Goal: Task Accomplishment & Management: Use online tool/utility

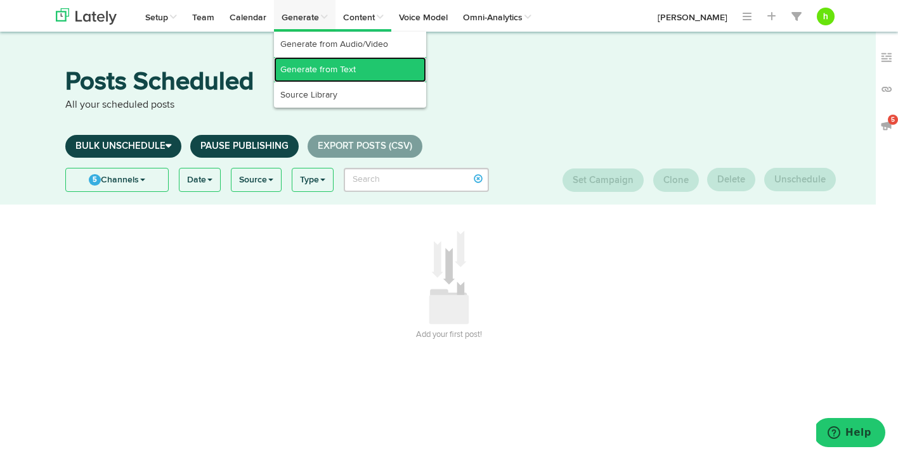
click at [296, 65] on link "Generate from Text" at bounding box center [350, 69] width 152 height 25
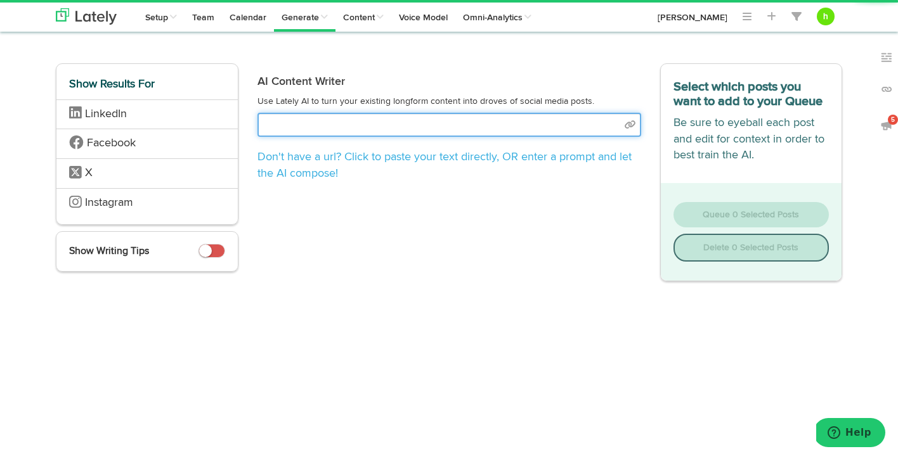
click at [299, 126] on input "text" at bounding box center [448, 125] width 383 height 24
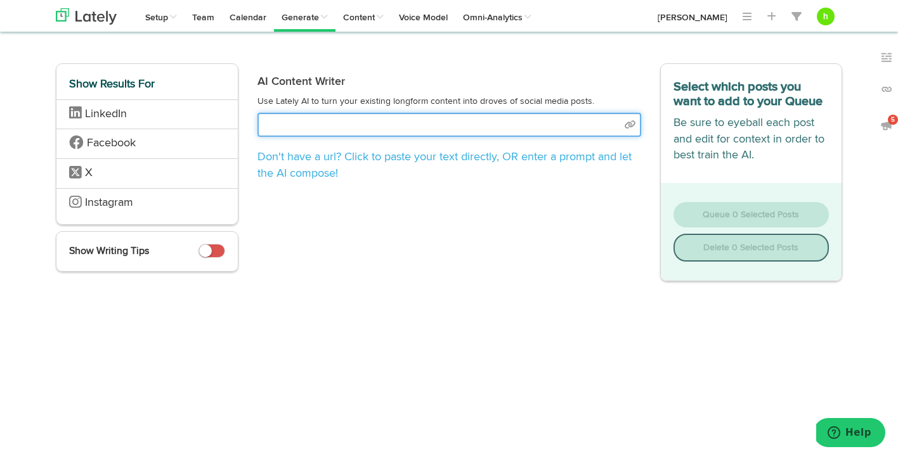
paste input "[URL][DOMAIN_NAME]"
type input "[URL][DOMAIN_NAME]"
select select "natural"
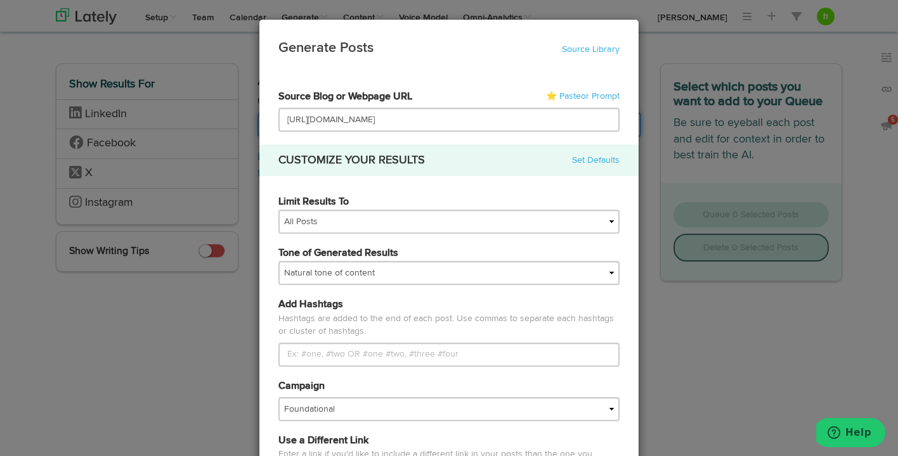
type input "[URL][DOMAIN_NAME]"
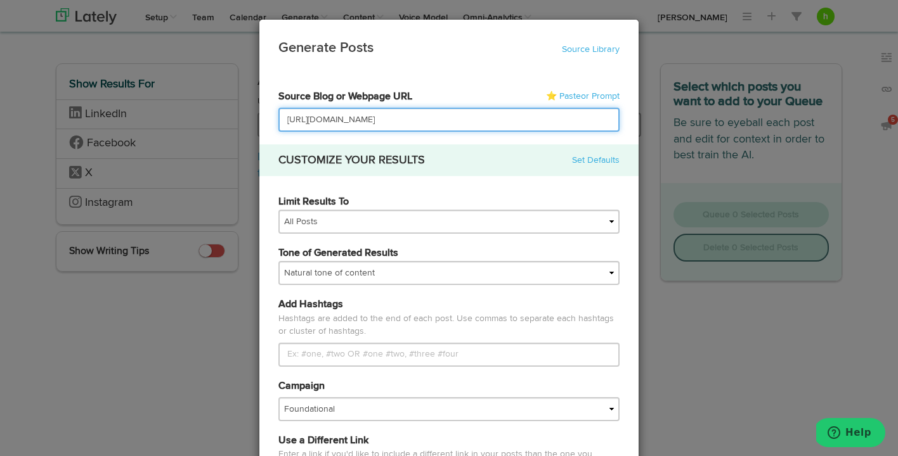
scroll to position [0, 314]
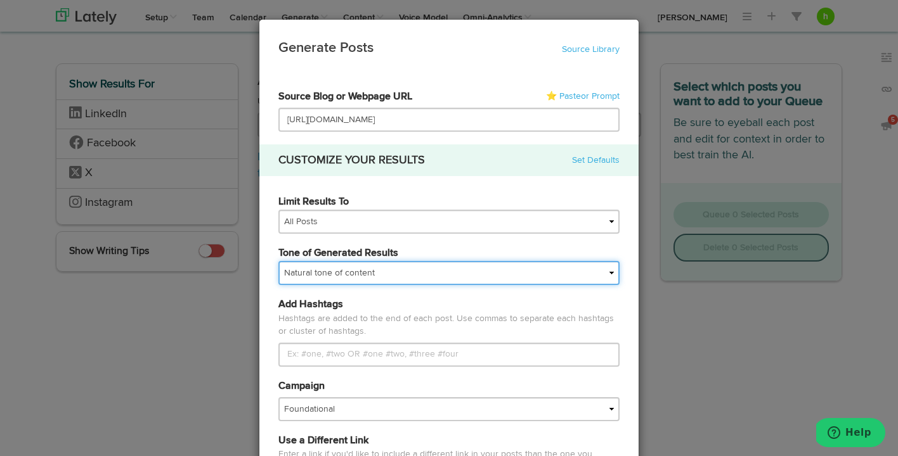
click at [337, 273] on select "My tone Official and professional Relaxed and conversational Light and humorous…" at bounding box center [448, 273] width 341 height 24
select select "brand"
click at [278, 261] on select "My tone Official and professional Relaxed and conversational Light and humorous…" at bounding box center [448, 273] width 341 height 24
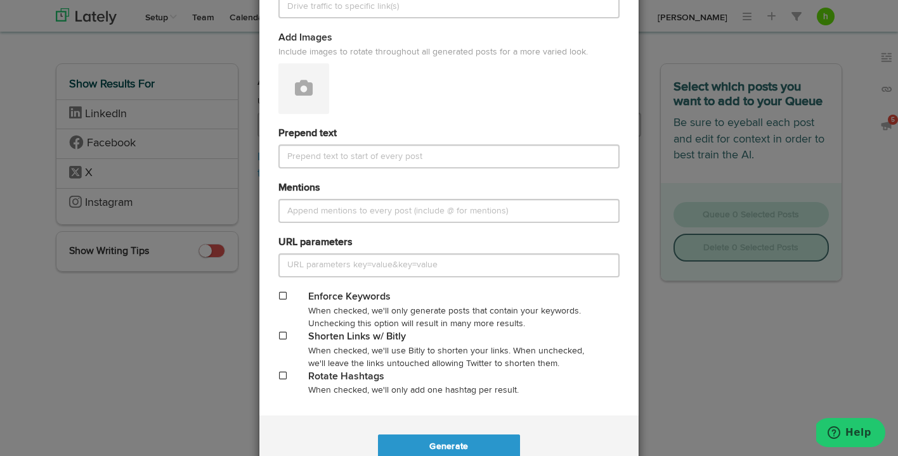
scroll to position [525, 0]
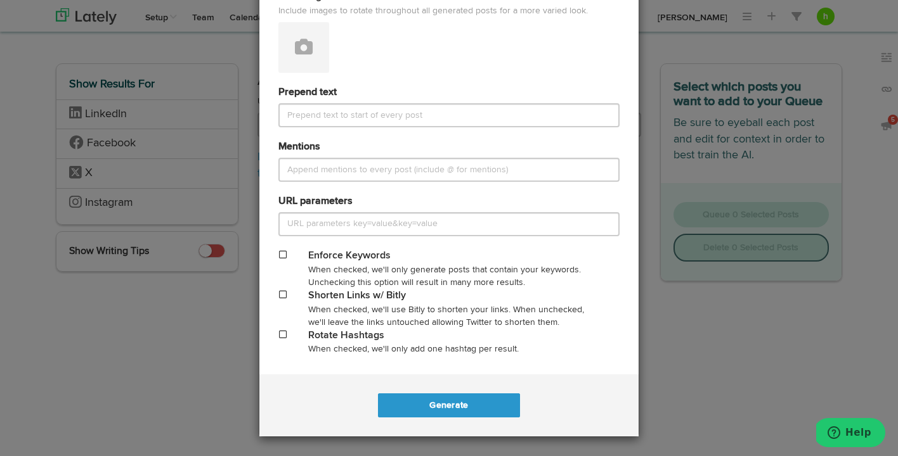
click at [285, 292] on span at bounding box center [283, 294] width 8 height 9
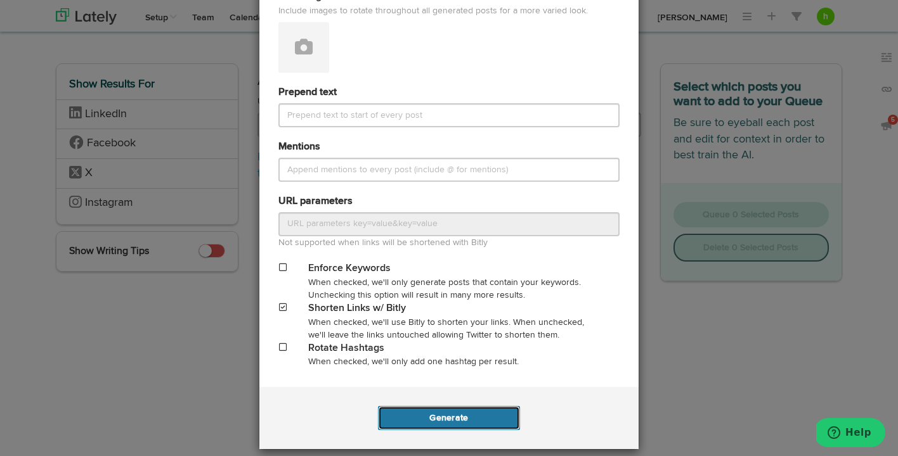
click at [425, 417] on button "Generate" at bounding box center [448, 418] width 141 height 24
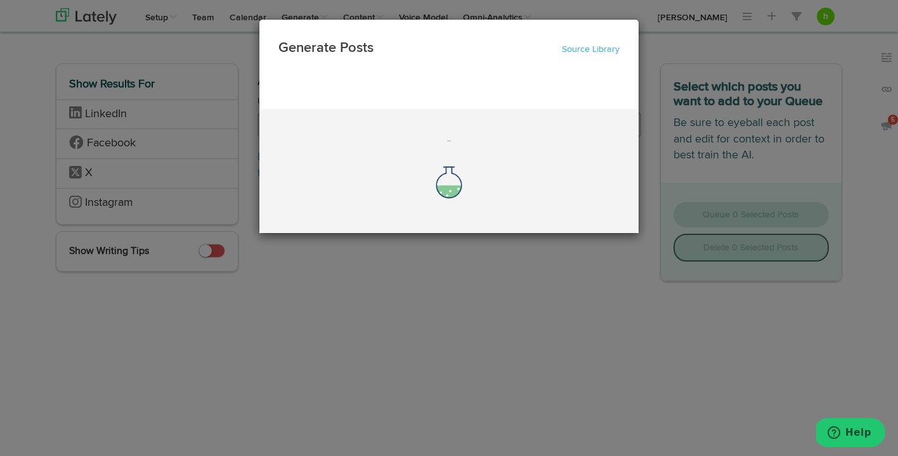
scroll to position [0, 0]
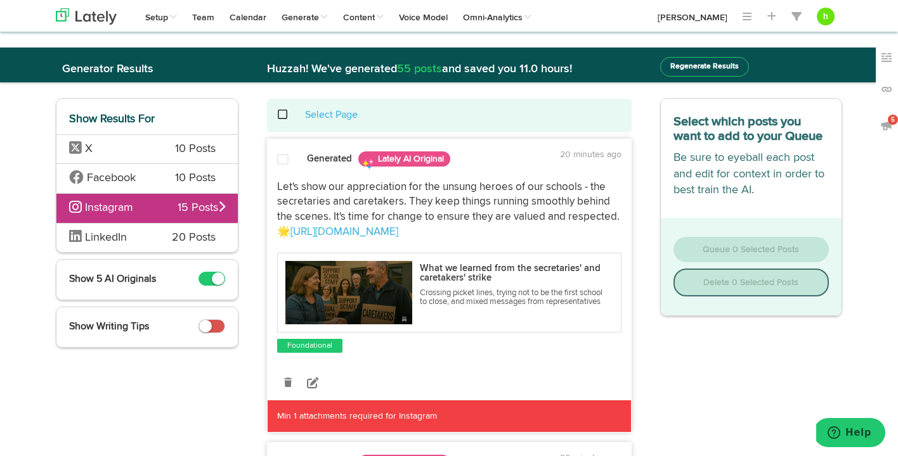
click at [215, 273] on span at bounding box center [211, 279] width 27 height 14
click at [163, 145] on div "X 10 Posts" at bounding box center [146, 149] width 181 height 30
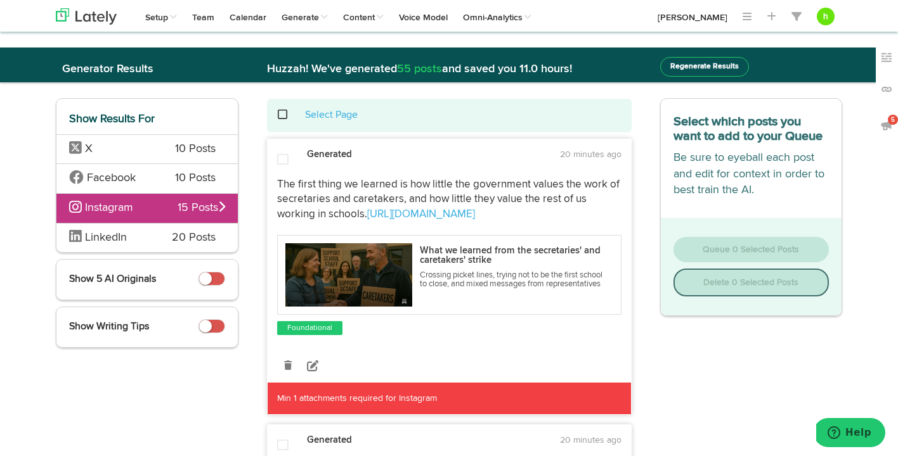
click at [190, 147] on span "10 Posts" at bounding box center [195, 149] width 41 height 16
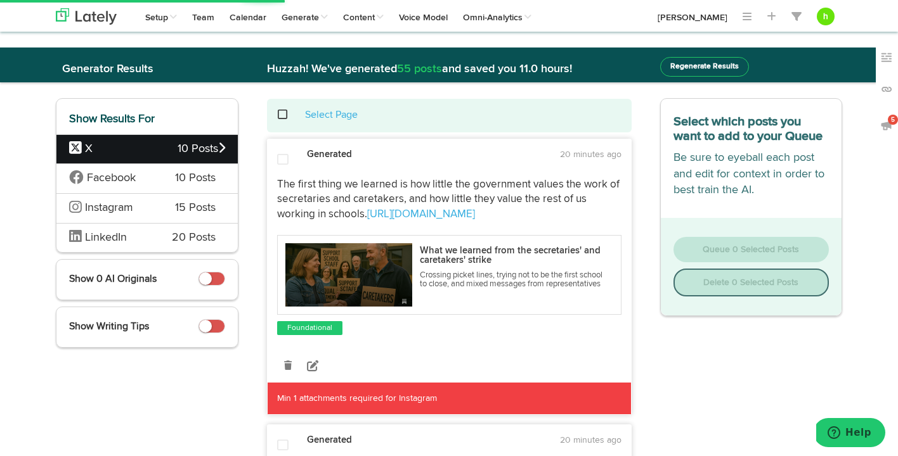
click at [280, 158] on span at bounding box center [282, 159] width 11 height 13
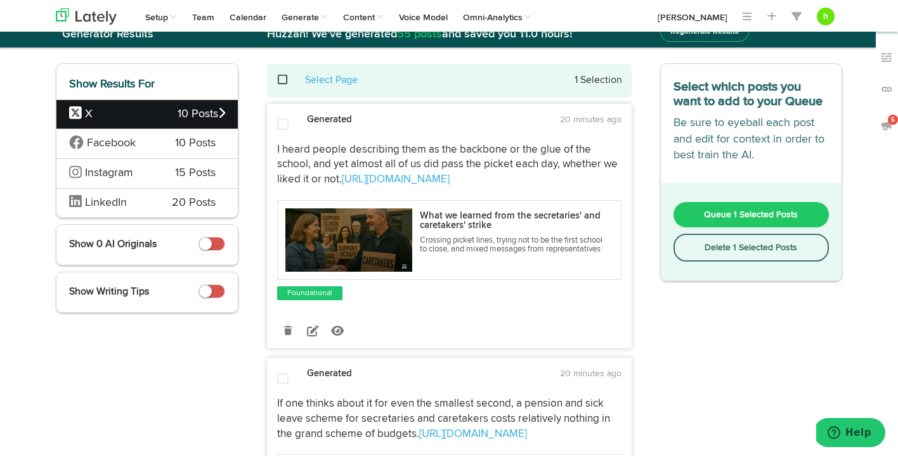
scroll to position [40, 0]
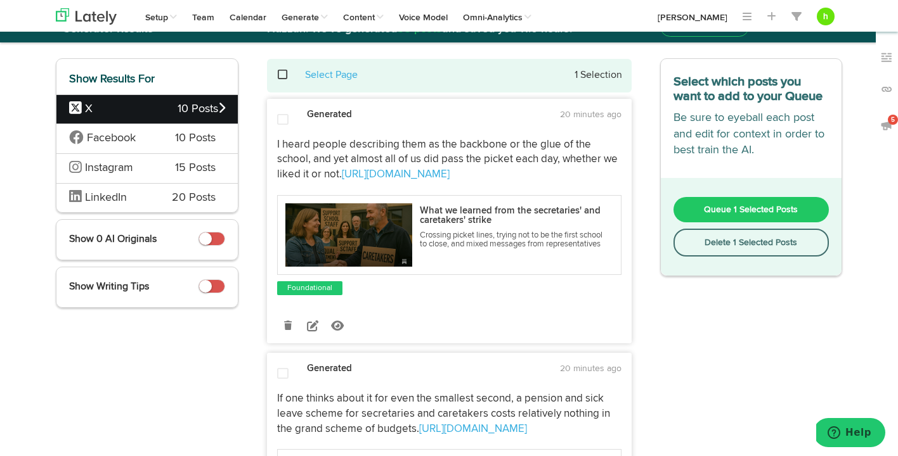
click at [287, 114] on span at bounding box center [282, 119] width 11 height 13
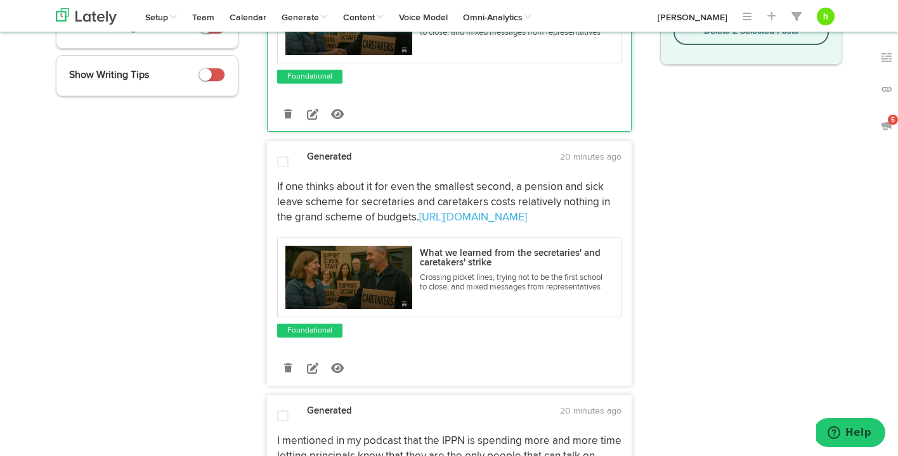
scroll to position [271, 0]
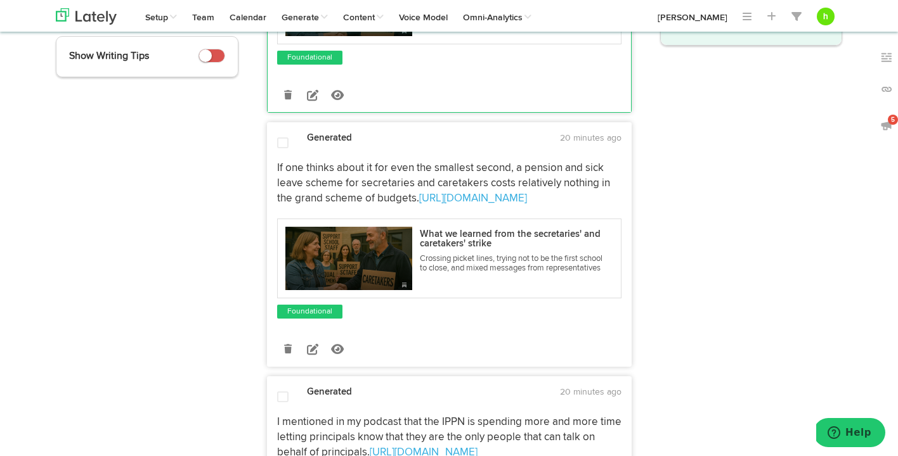
click at [284, 141] on span at bounding box center [282, 143] width 11 height 13
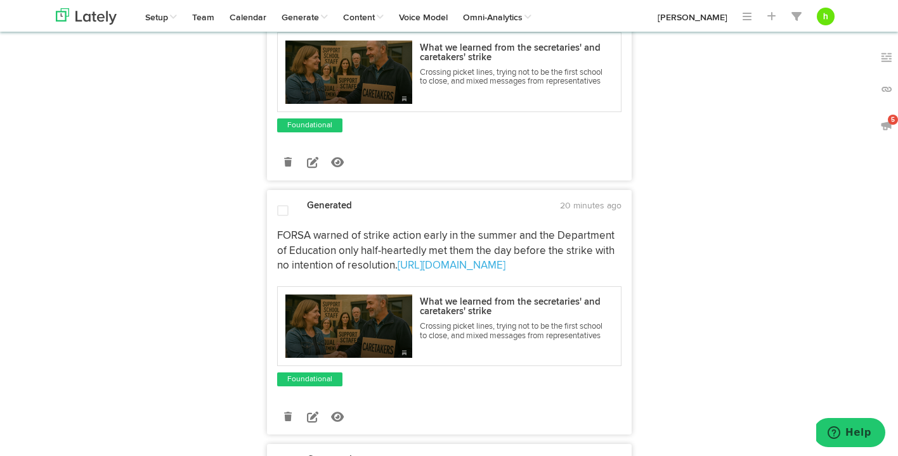
scroll to position [729, 0]
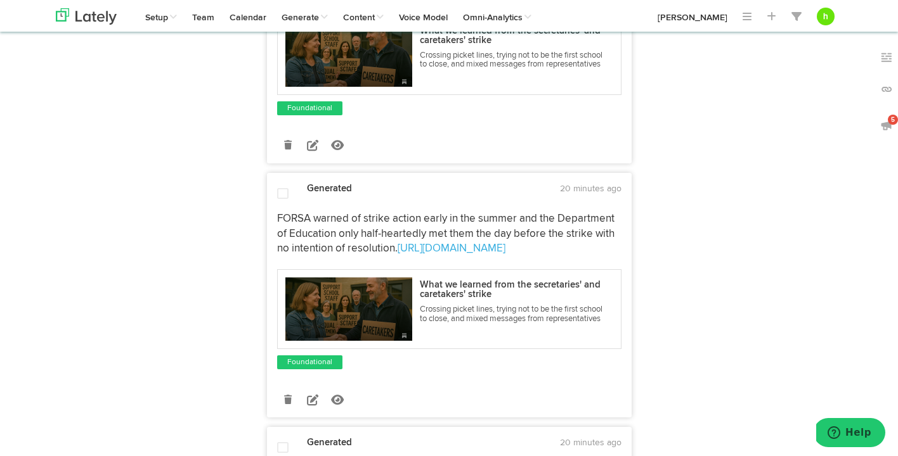
click at [281, 191] on span at bounding box center [282, 194] width 11 height 13
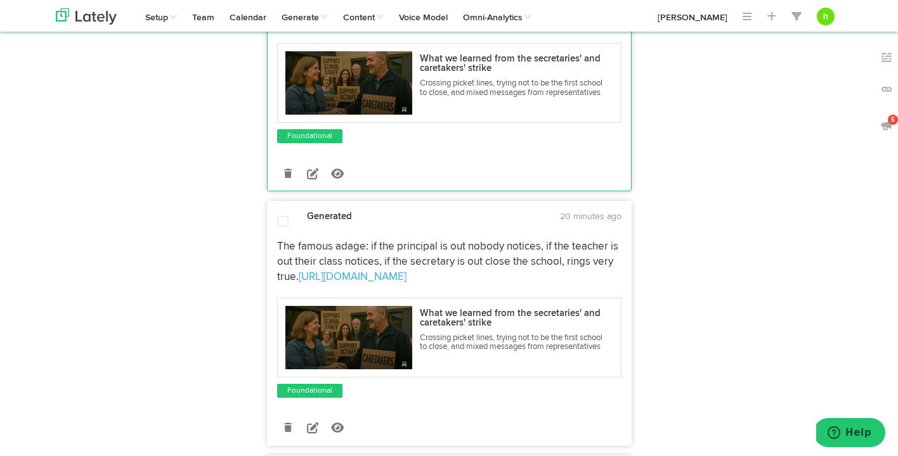
scroll to position [964, 0]
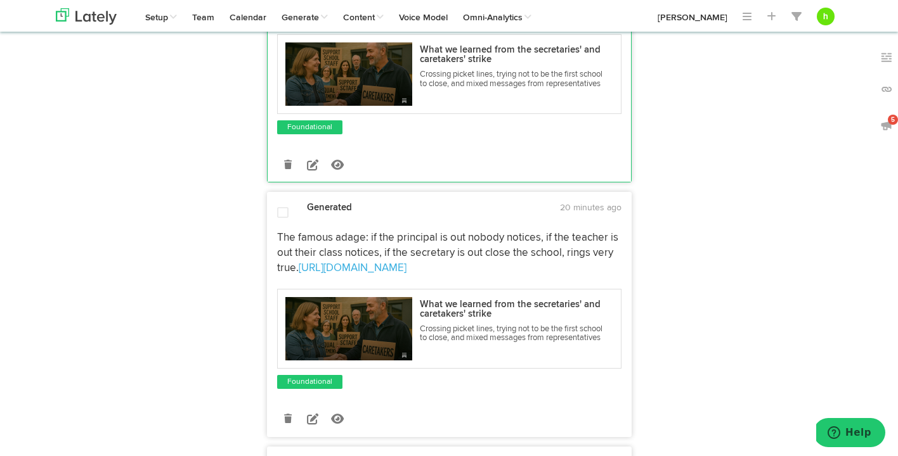
click at [280, 214] on span at bounding box center [282, 213] width 11 height 13
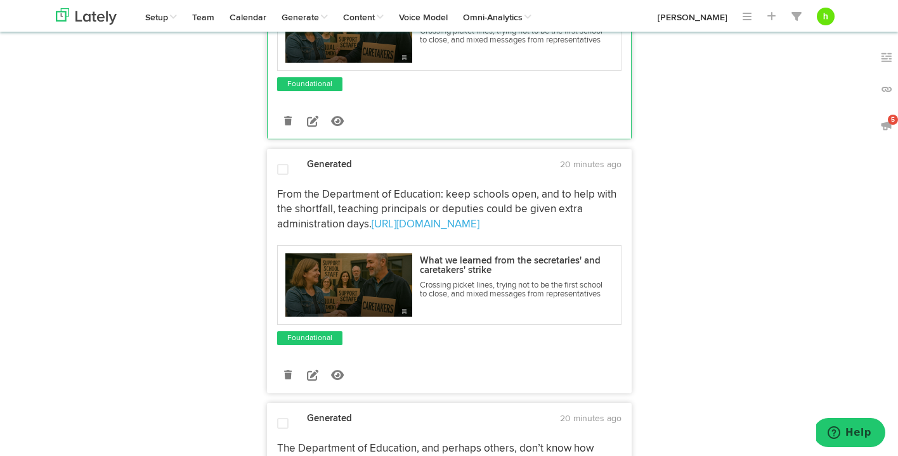
scroll to position [1296, 0]
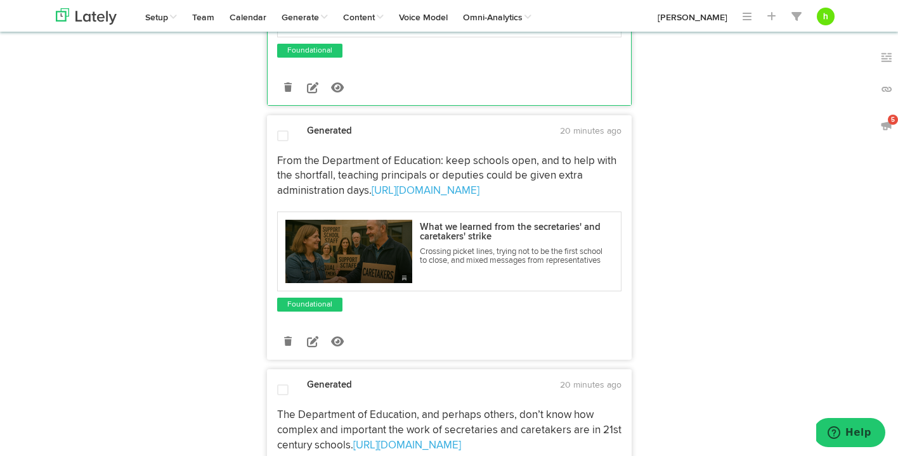
click at [283, 138] on span at bounding box center [282, 136] width 11 height 13
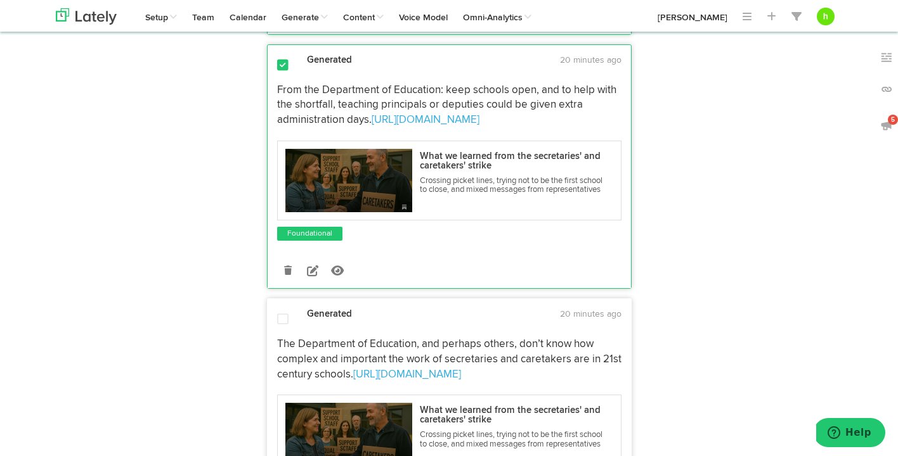
click at [281, 65] on span at bounding box center [282, 65] width 11 height 13
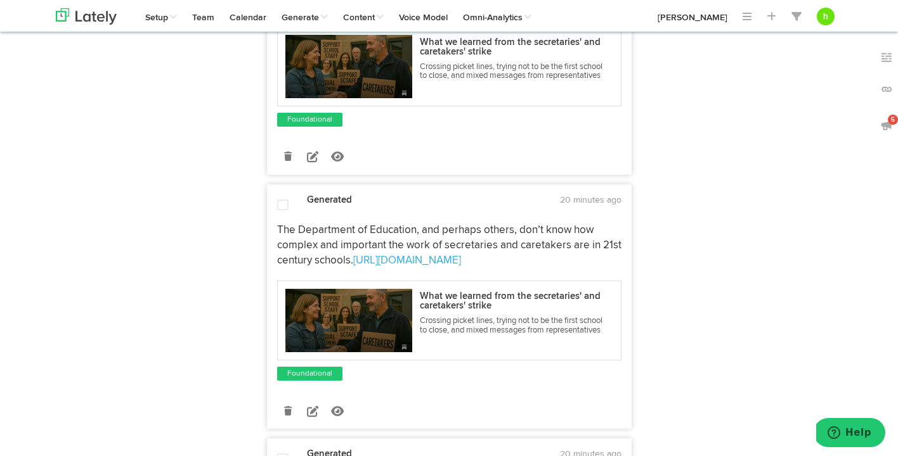
scroll to position [1557, 0]
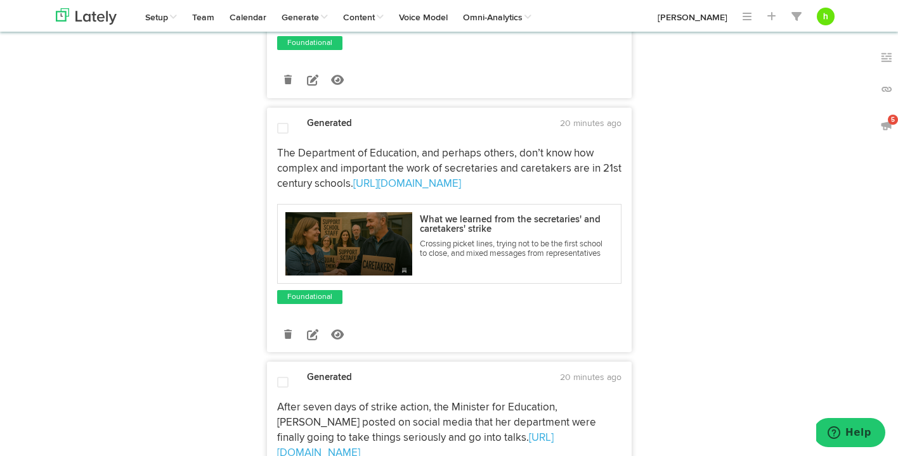
click at [281, 127] on span at bounding box center [282, 128] width 11 height 13
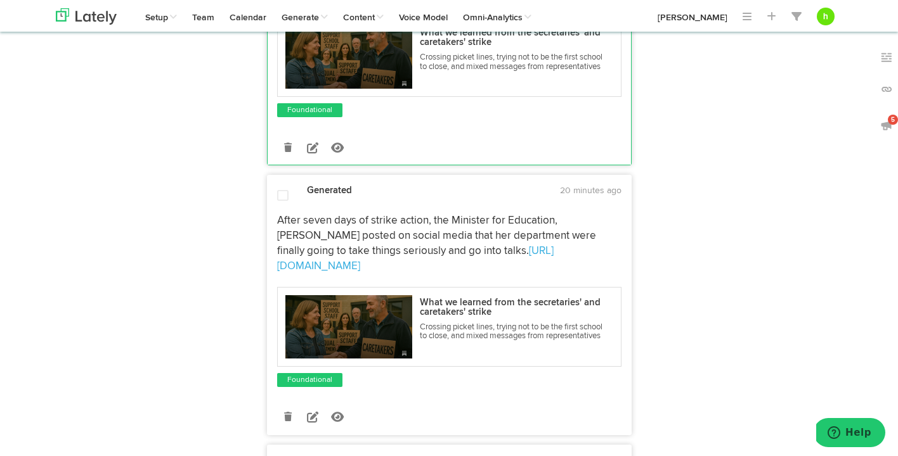
scroll to position [1766, 0]
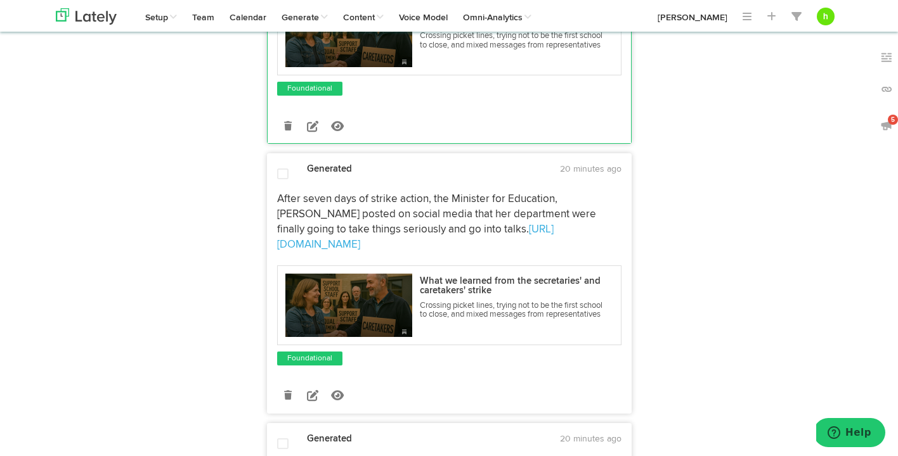
click at [281, 180] on span at bounding box center [282, 174] width 11 height 13
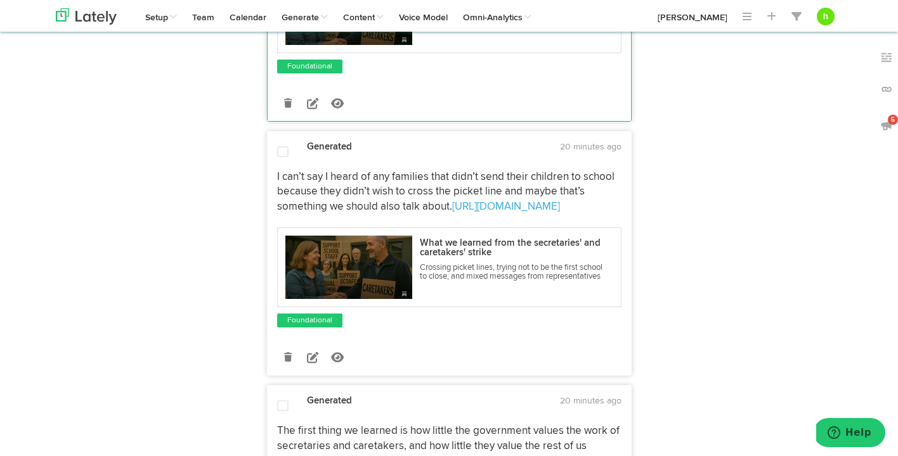
scroll to position [2065, 0]
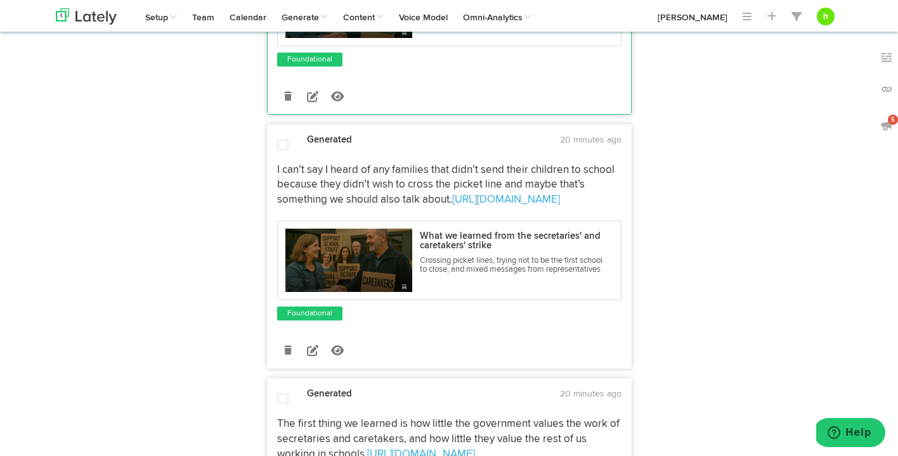
click at [277, 139] on span at bounding box center [282, 145] width 11 height 13
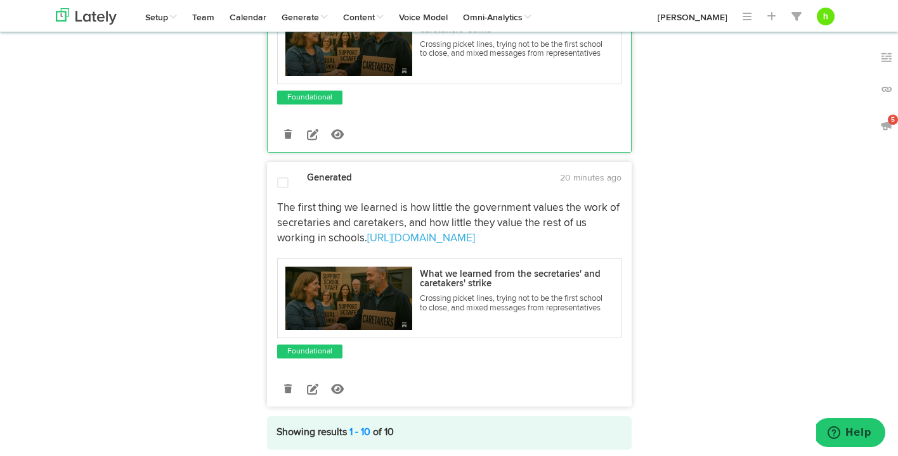
scroll to position [2286, 0]
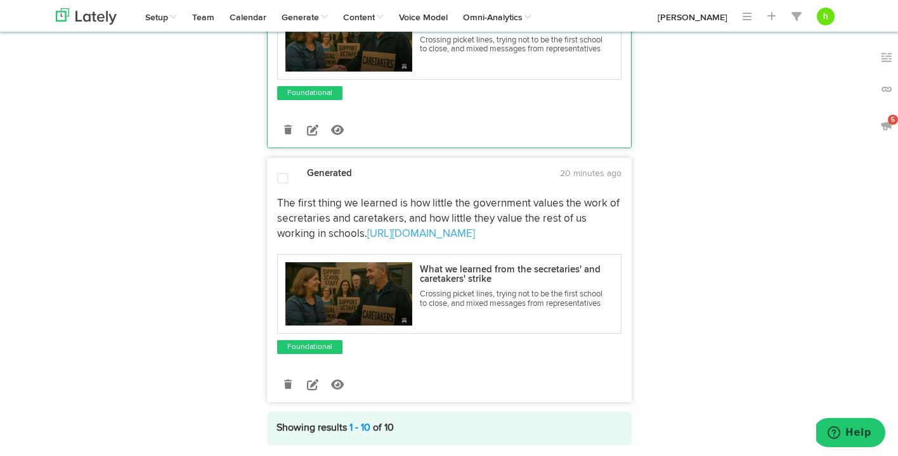
click at [280, 172] on span at bounding box center [282, 178] width 11 height 13
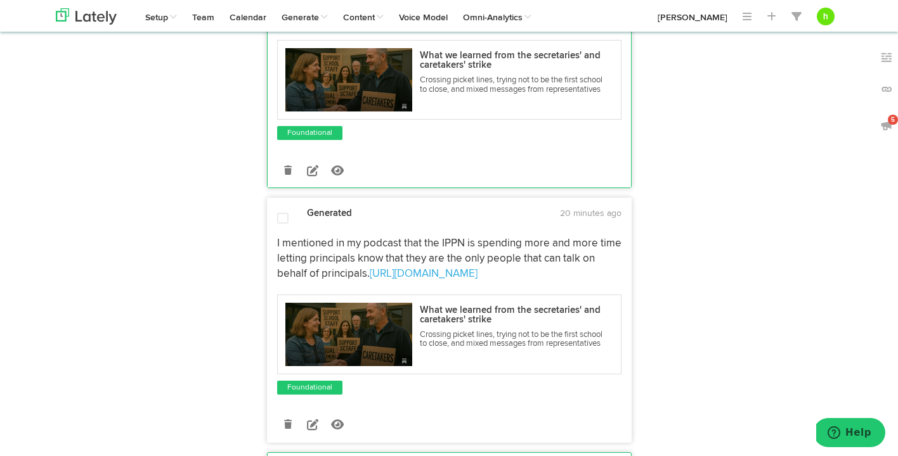
scroll to position [0, 0]
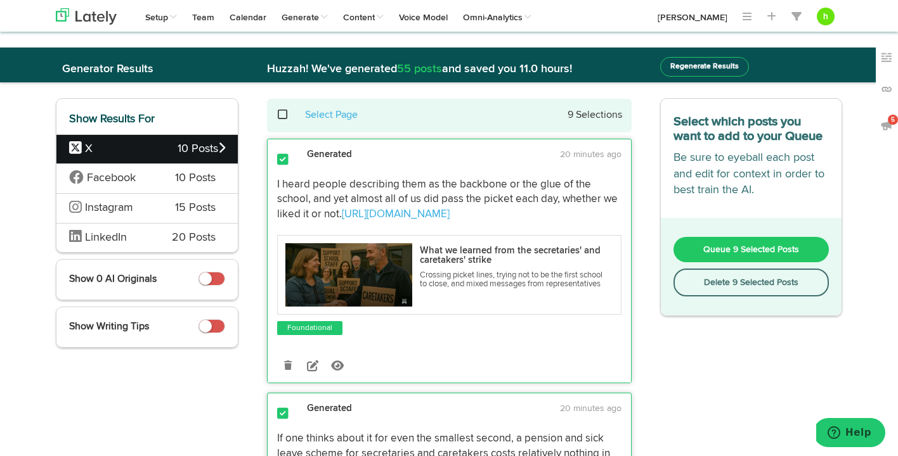
click at [744, 245] on span "Queue 9 Selected Posts" at bounding box center [751, 249] width 96 height 9
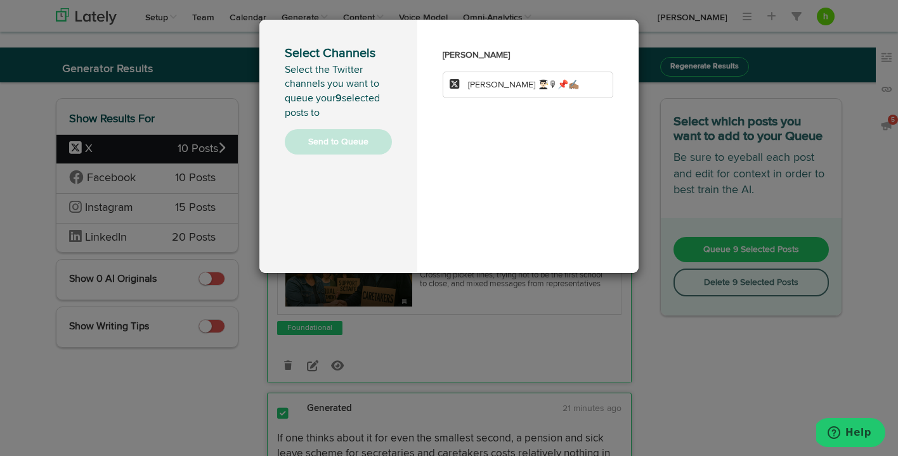
click at [502, 92] on li "[PERSON_NAME] 👨🏻‍🎓🎙📌✍🏽" at bounding box center [527, 85] width 171 height 27
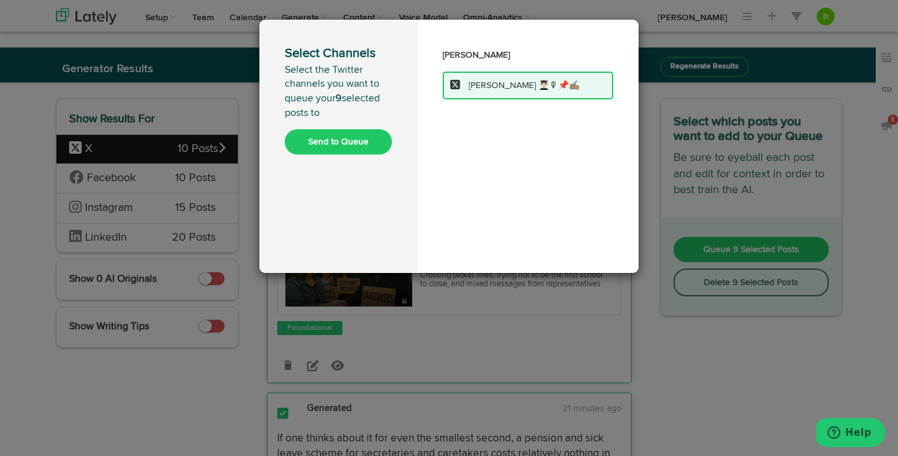
click at [356, 141] on button "Send to Queue" at bounding box center [338, 141] width 107 height 25
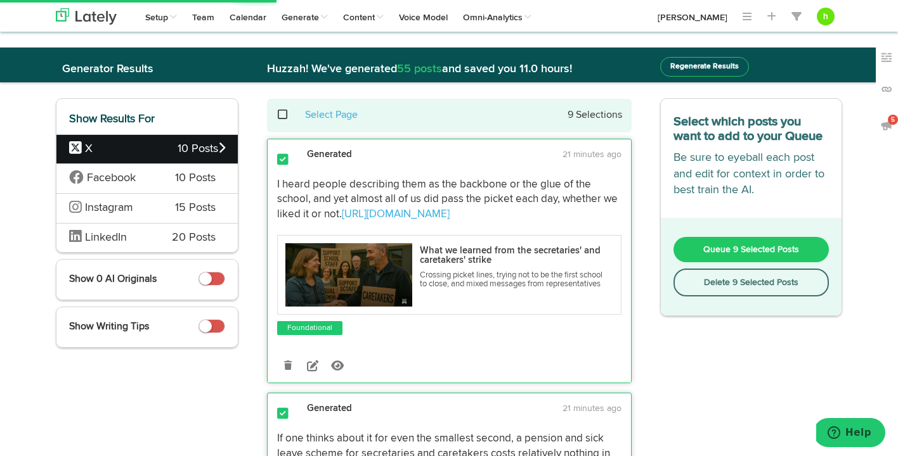
click at [134, 180] on span "Facebook" at bounding box center [111, 177] width 49 height 11
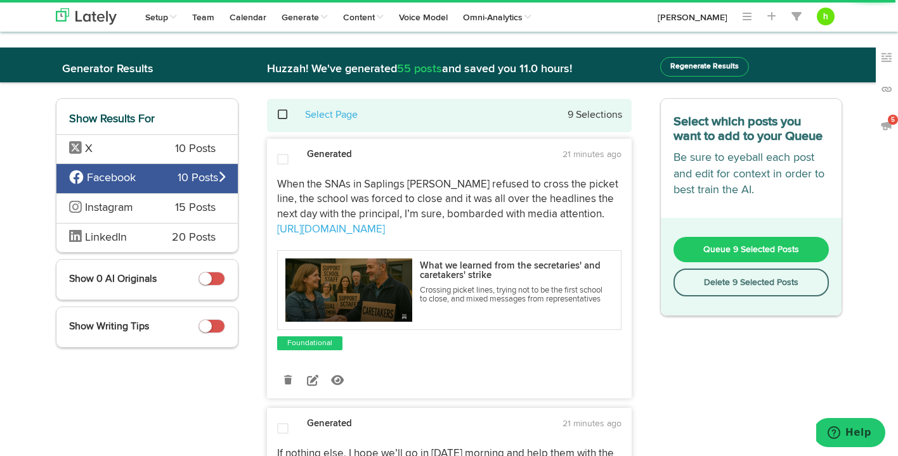
click at [281, 158] on span at bounding box center [282, 159] width 11 height 13
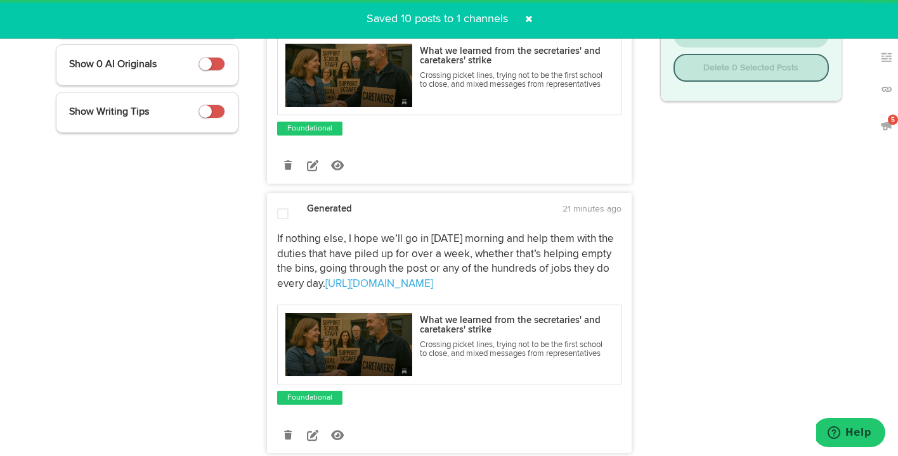
scroll to position [218, 0]
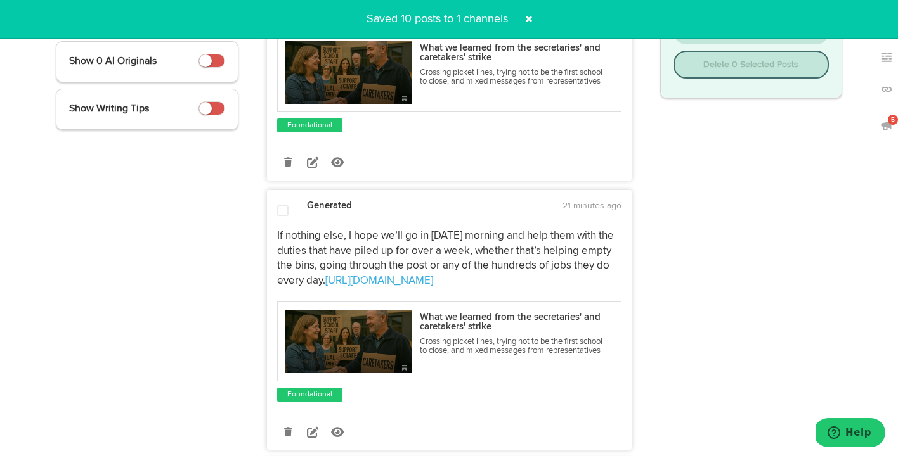
click at [284, 215] on span at bounding box center [282, 211] width 11 height 13
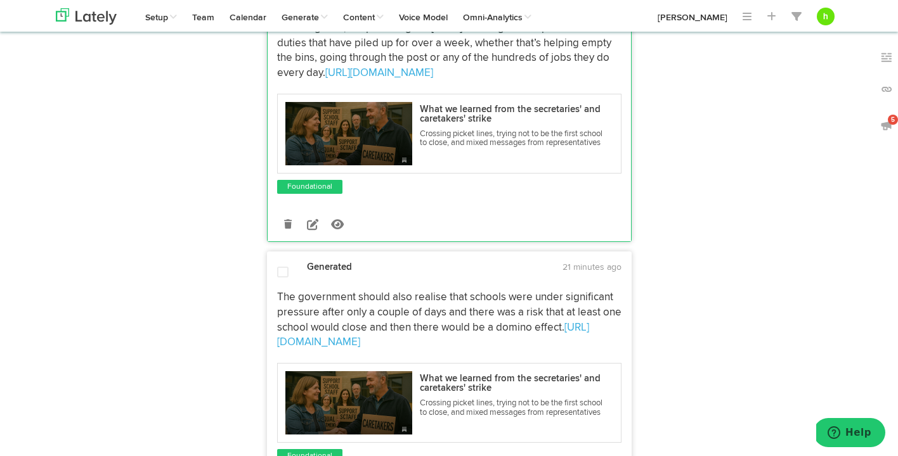
scroll to position [433, 0]
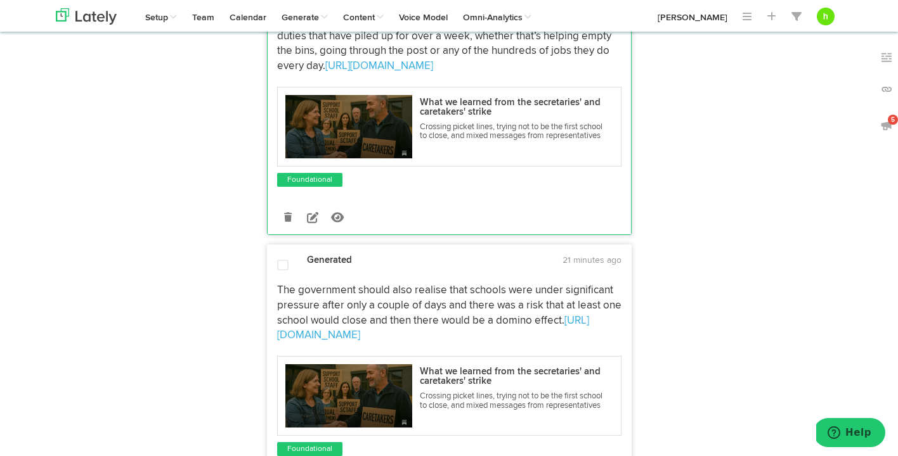
click at [280, 270] on span at bounding box center [282, 265] width 11 height 13
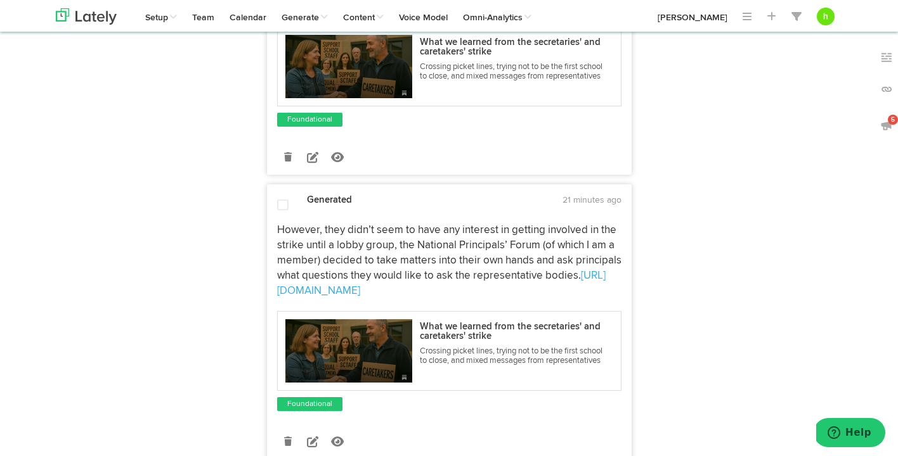
scroll to position [1038, 0]
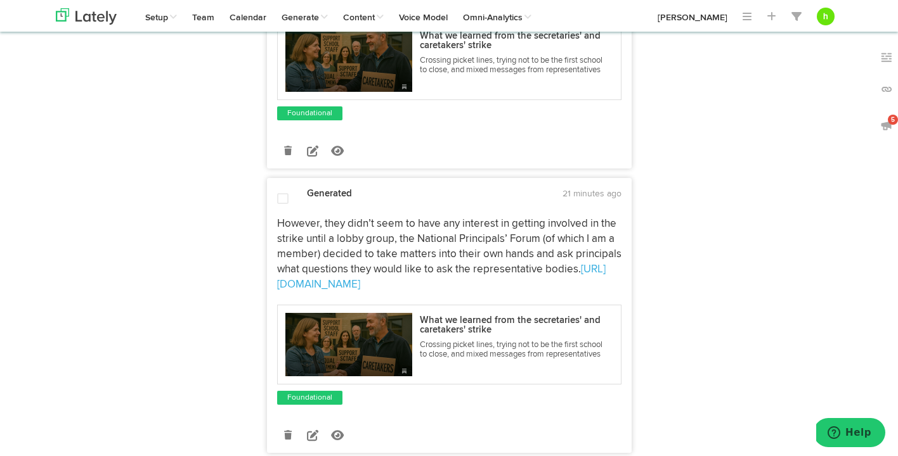
click at [285, 200] on span at bounding box center [282, 199] width 11 height 13
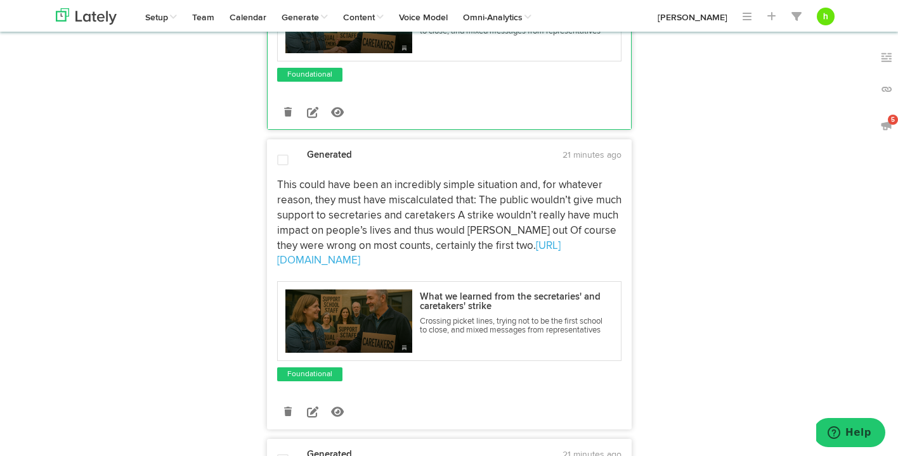
scroll to position [1369, 0]
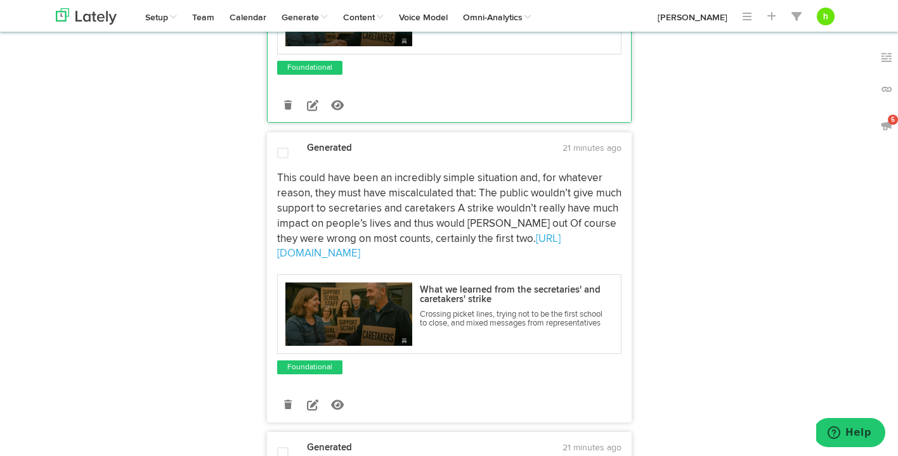
click at [283, 152] on span at bounding box center [282, 153] width 11 height 13
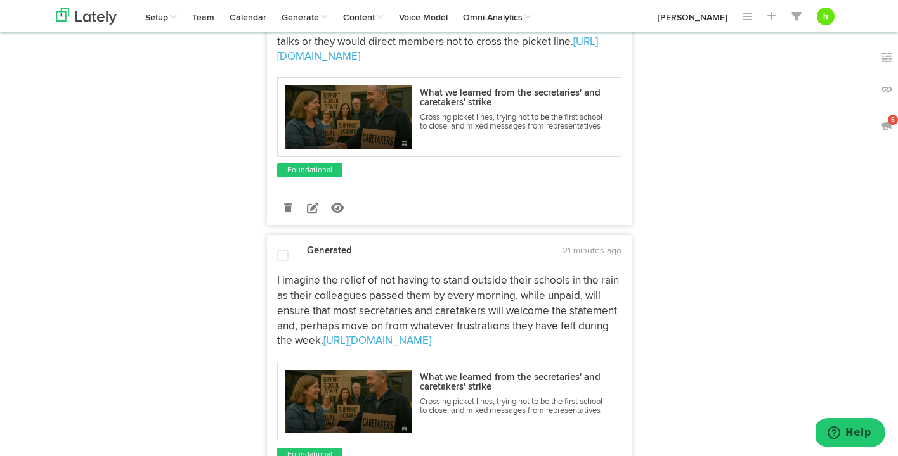
scroll to position [1852, 0]
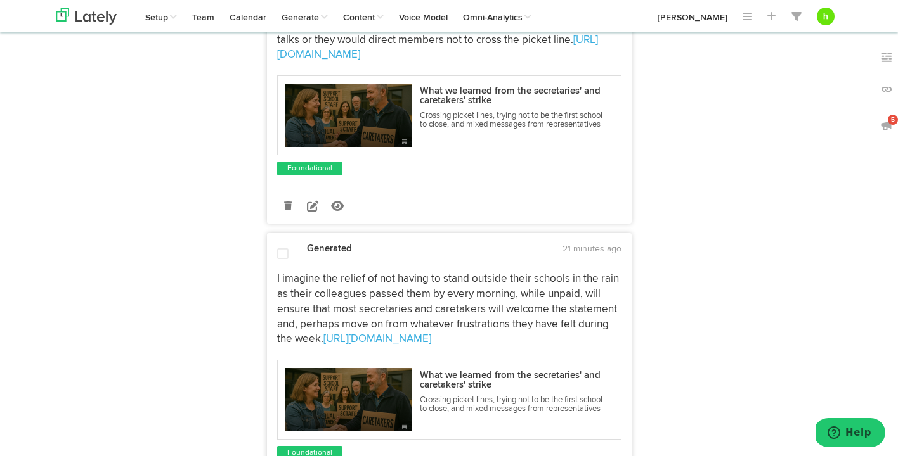
click at [282, 248] on span at bounding box center [282, 254] width 11 height 13
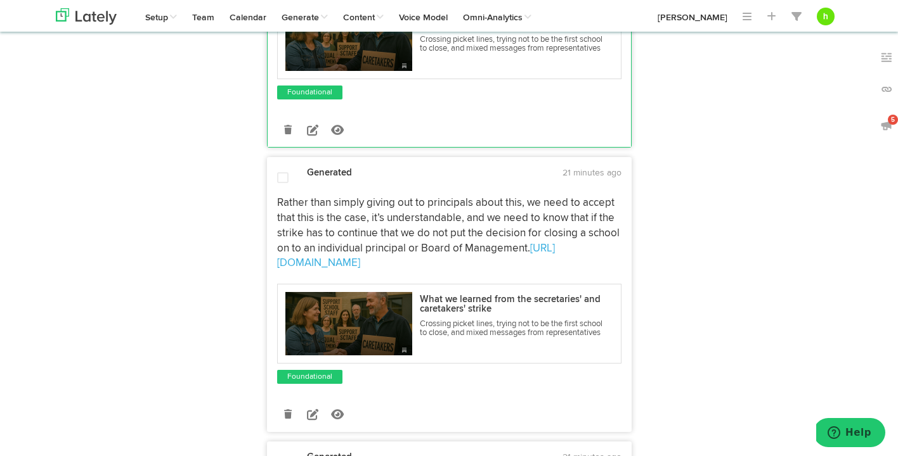
scroll to position [2214, 0]
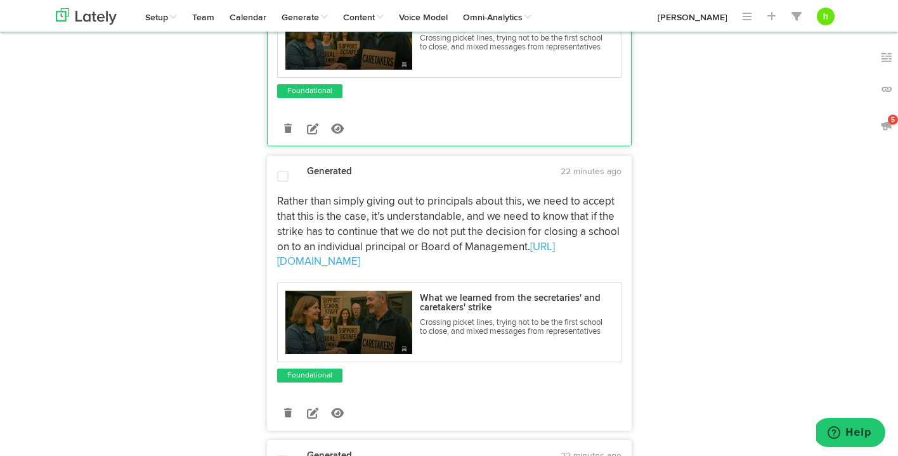
click at [282, 171] on span at bounding box center [282, 177] width 11 height 13
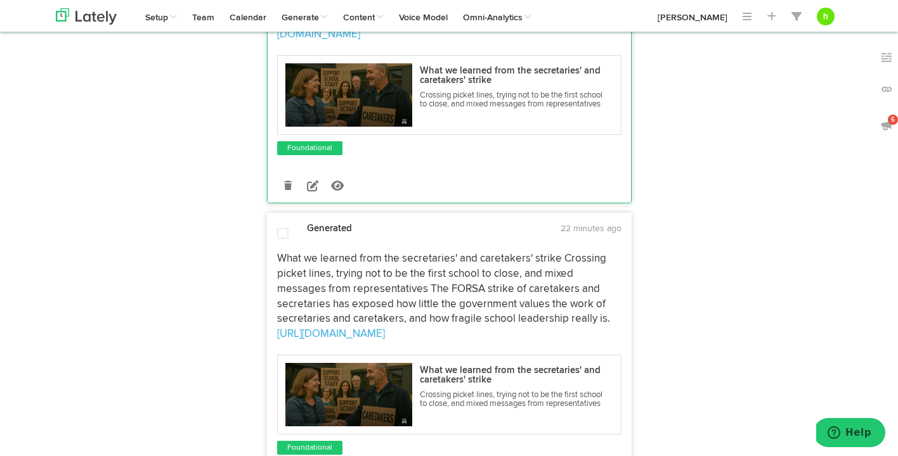
scroll to position [2445, 0]
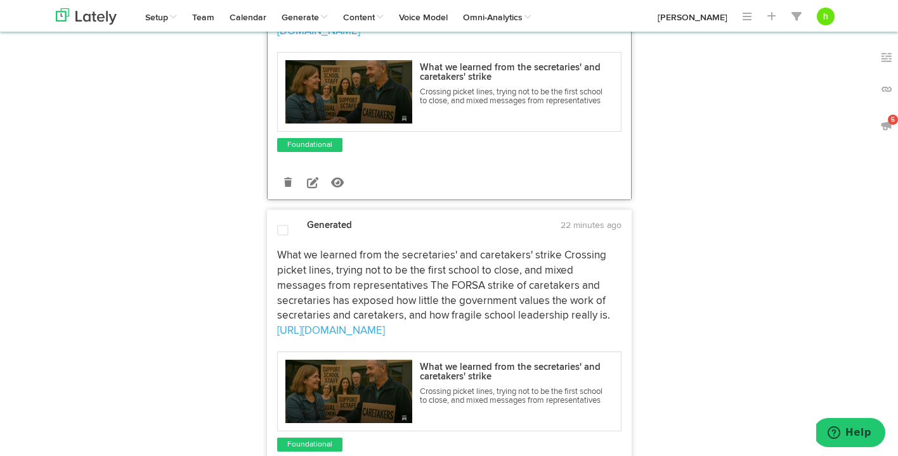
click at [281, 224] on span at bounding box center [282, 230] width 11 height 13
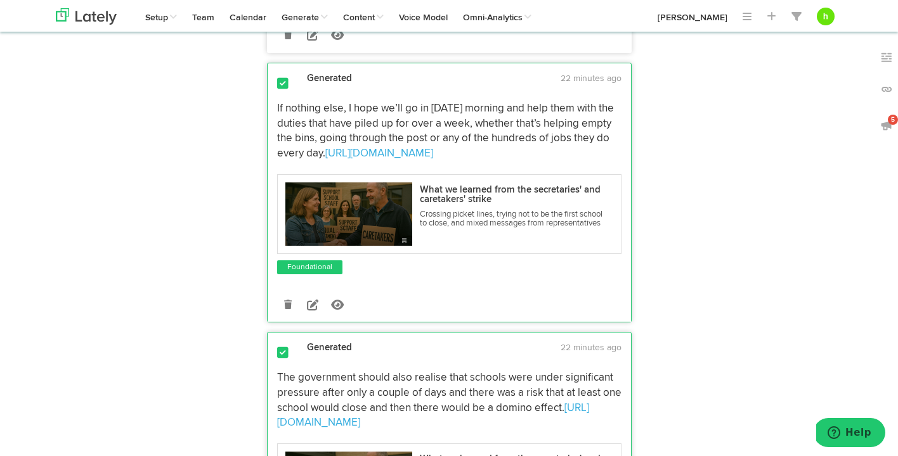
scroll to position [0, 0]
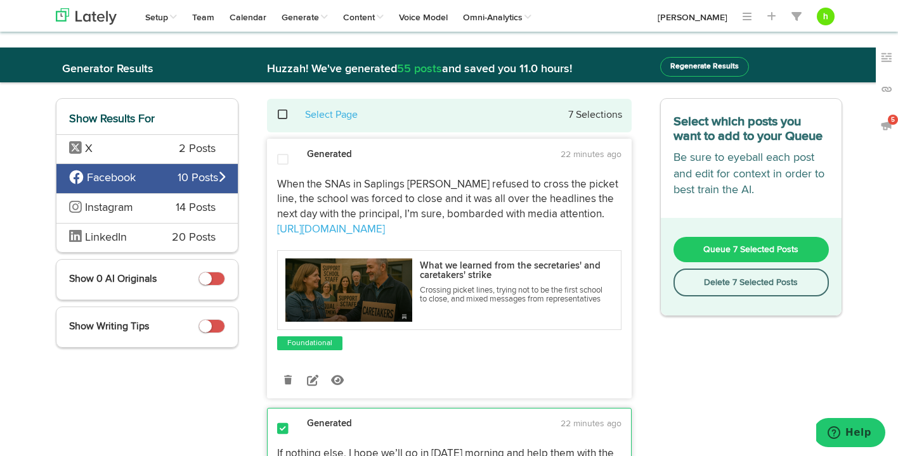
click at [729, 248] on span "Queue 7 Selected Posts" at bounding box center [750, 249] width 95 height 9
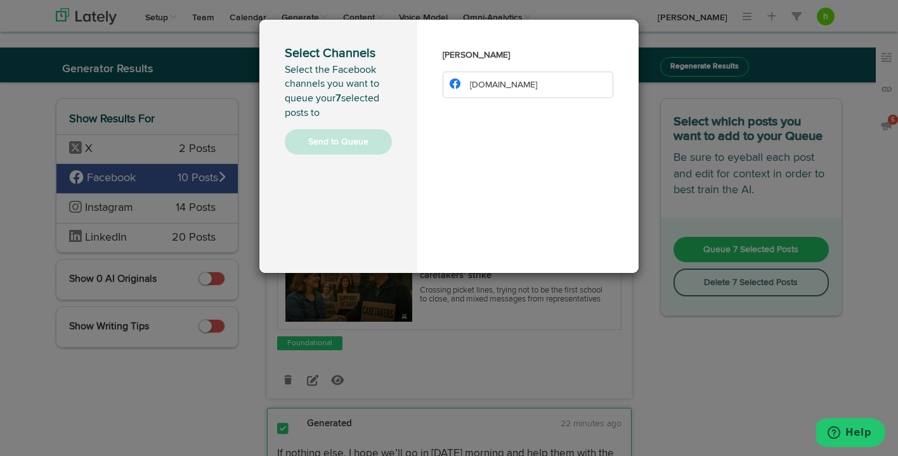
click at [501, 75] on li "[DOMAIN_NAME]" at bounding box center [527, 85] width 171 height 27
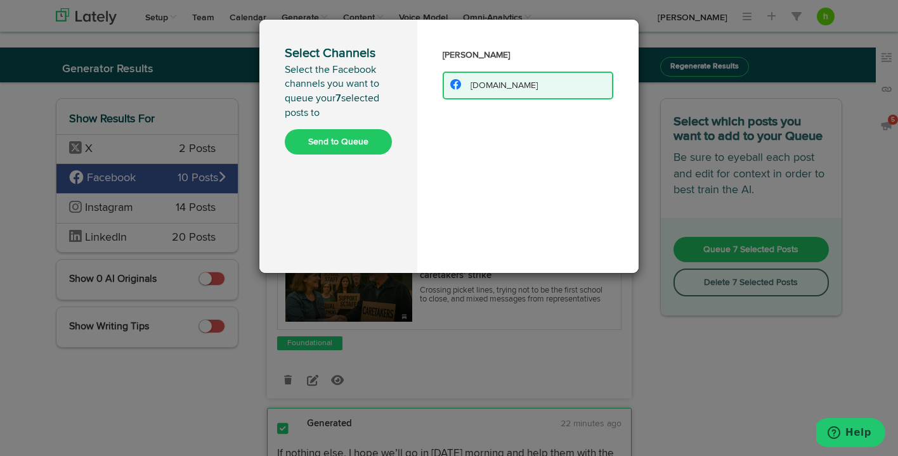
click at [360, 138] on button "Send to Queue" at bounding box center [338, 141] width 107 height 25
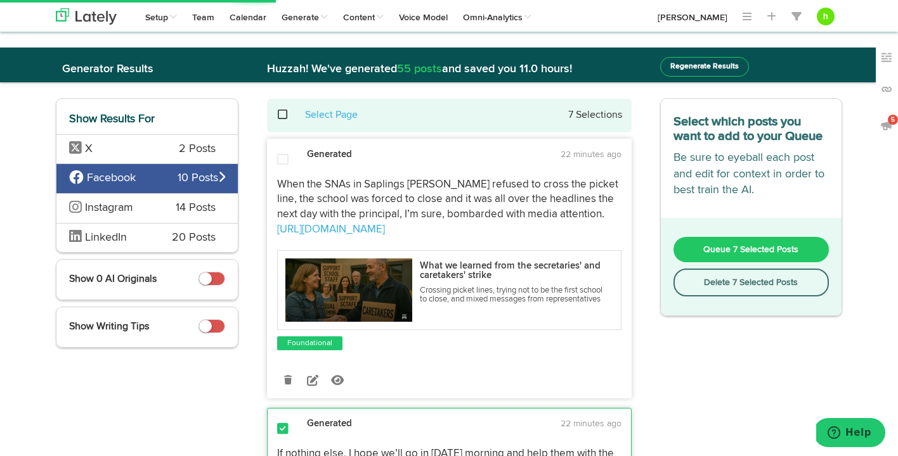
click at [114, 238] on span "LinkedIn" at bounding box center [106, 237] width 42 height 11
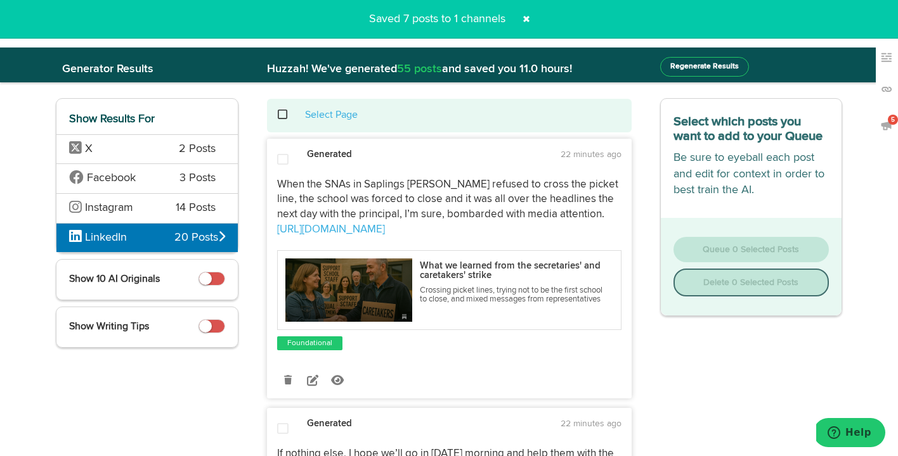
click at [283, 157] on span at bounding box center [282, 159] width 11 height 13
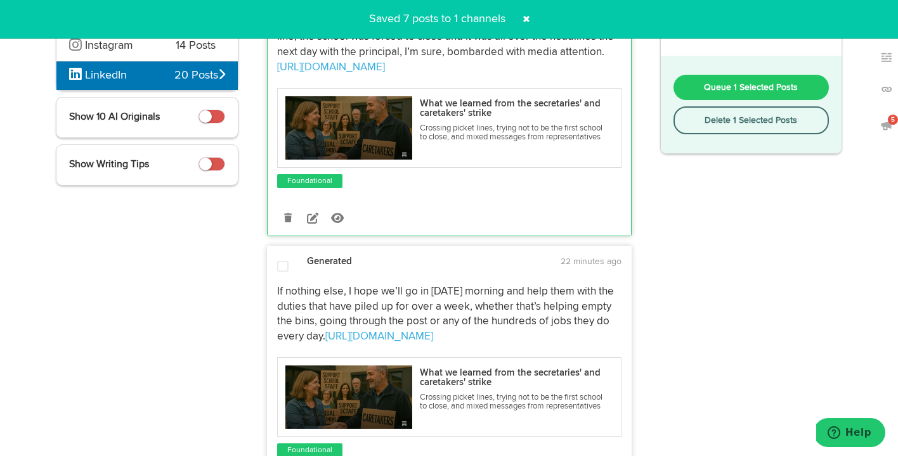
scroll to position [186, 0]
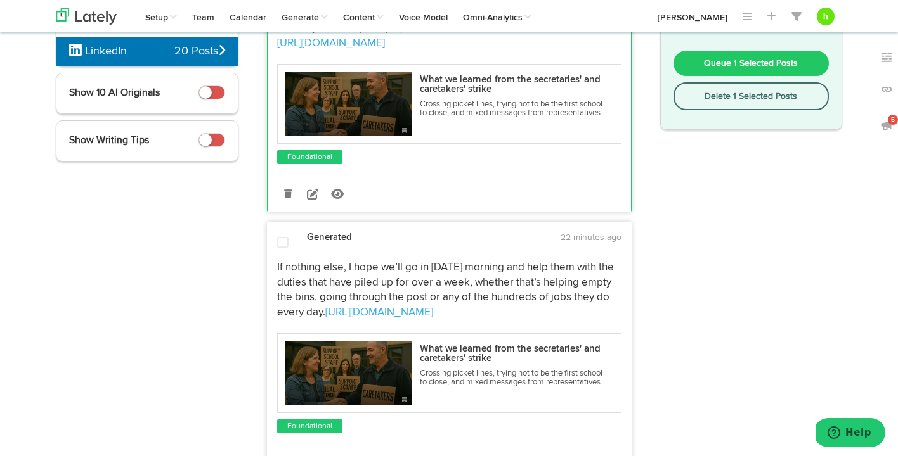
click at [283, 237] on span at bounding box center [282, 242] width 11 height 13
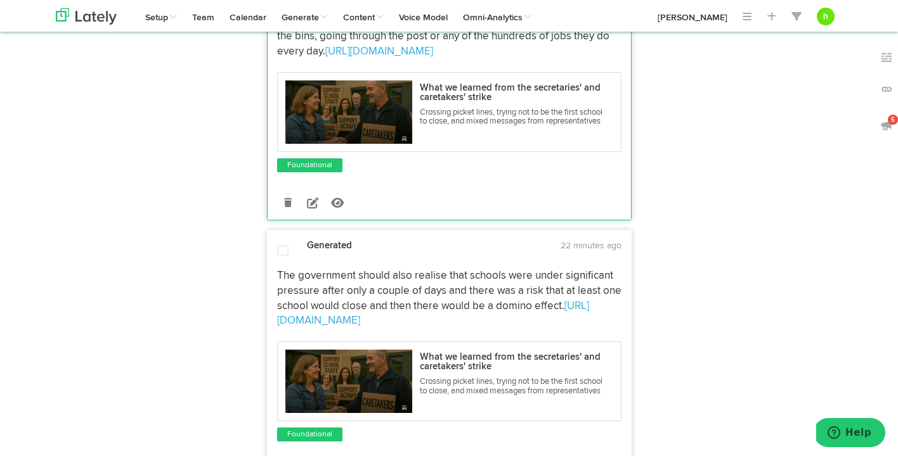
scroll to position [450, 0]
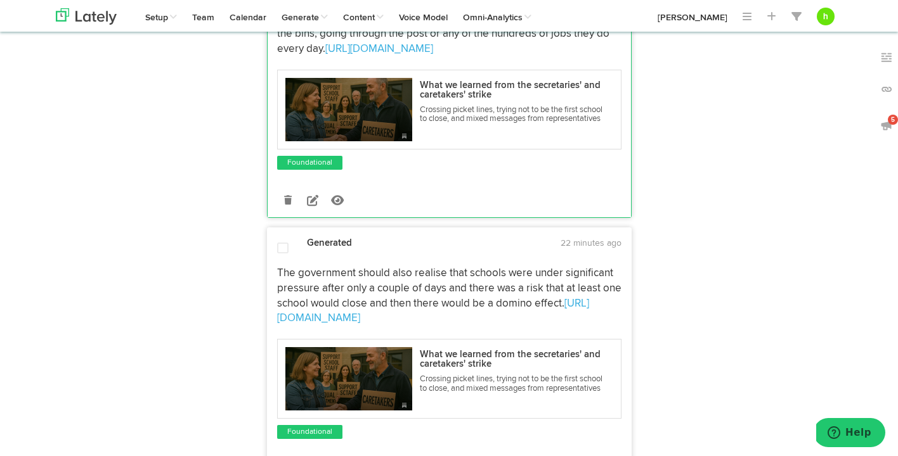
click at [282, 252] on span at bounding box center [282, 248] width 11 height 13
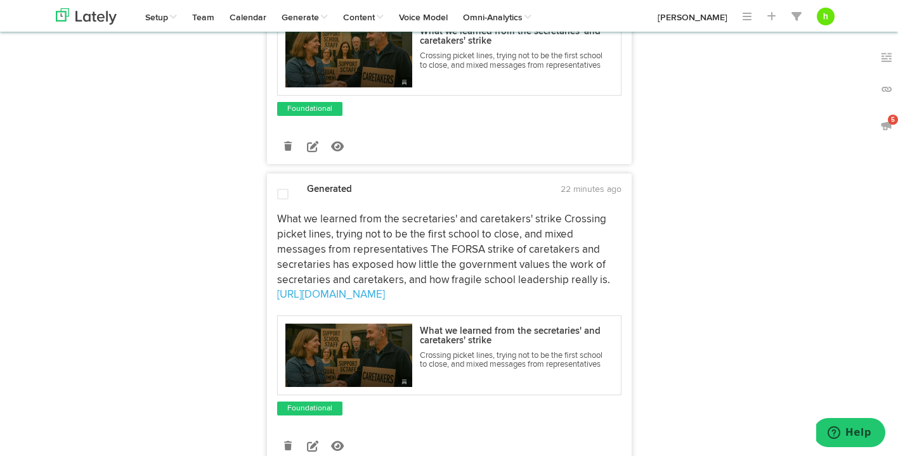
scroll to position [1330, 0]
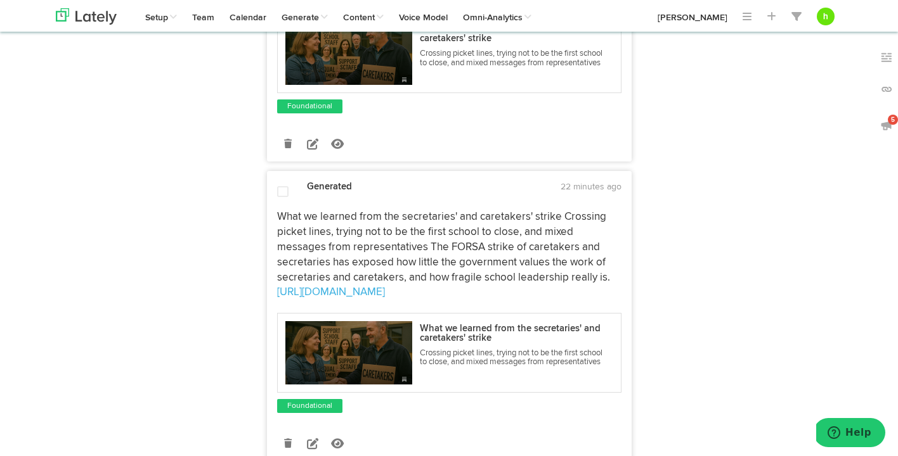
click at [274, 197] on div at bounding box center [282, 193] width 30 height 15
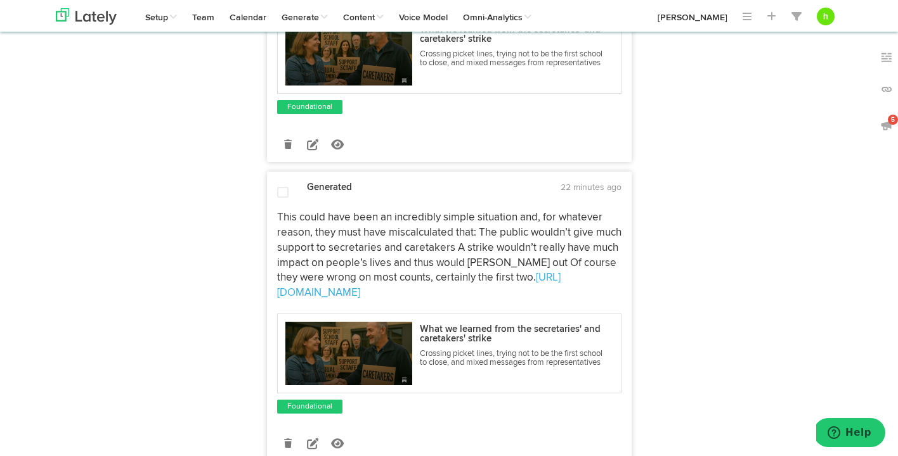
scroll to position [1927, 0]
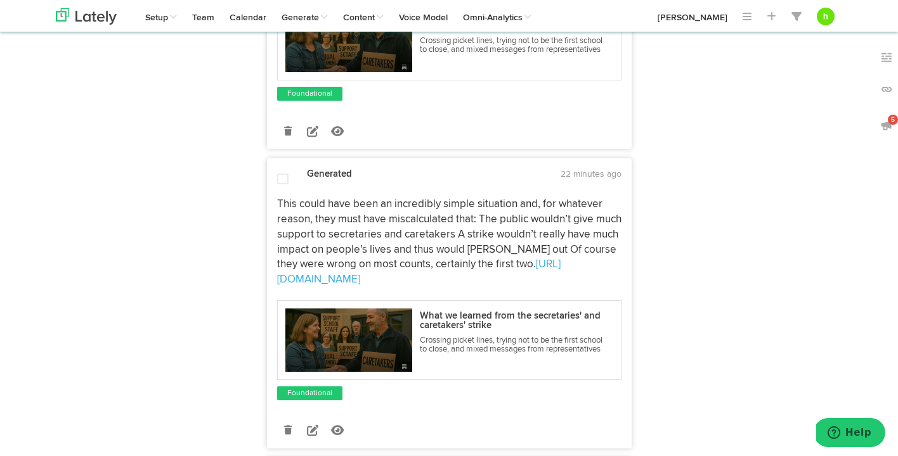
click at [277, 180] on span at bounding box center [282, 179] width 11 height 13
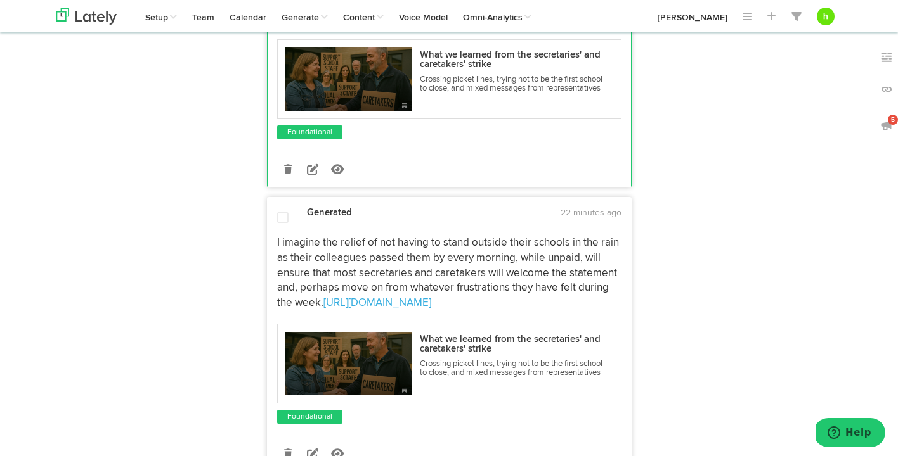
scroll to position [2191, 0]
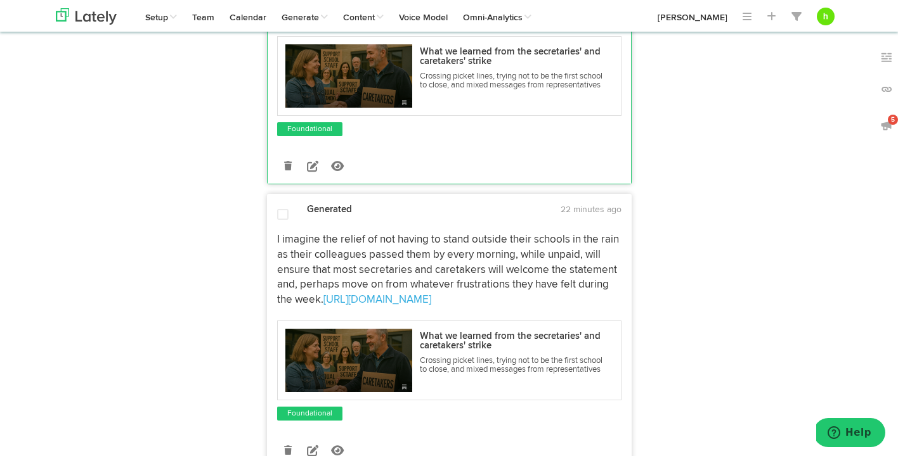
click at [281, 209] on span at bounding box center [282, 215] width 11 height 13
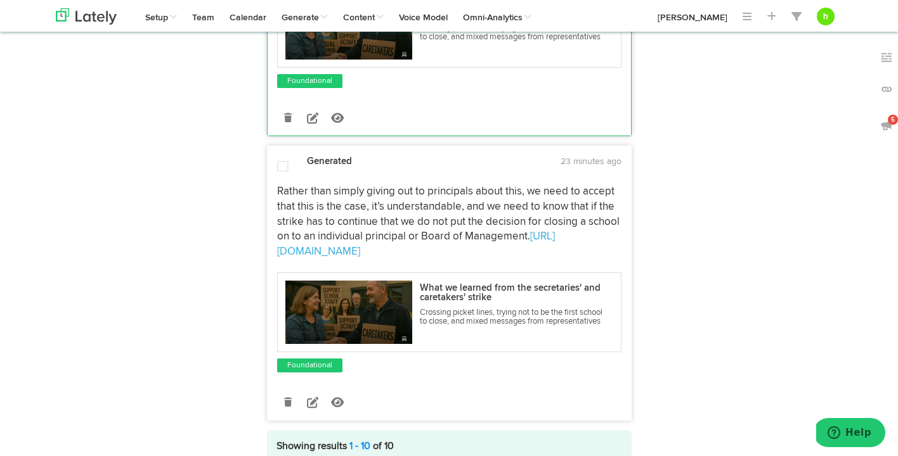
scroll to position [2525, 0]
click at [282, 160] on span at bounding box center [282, 166] width 11 height 13
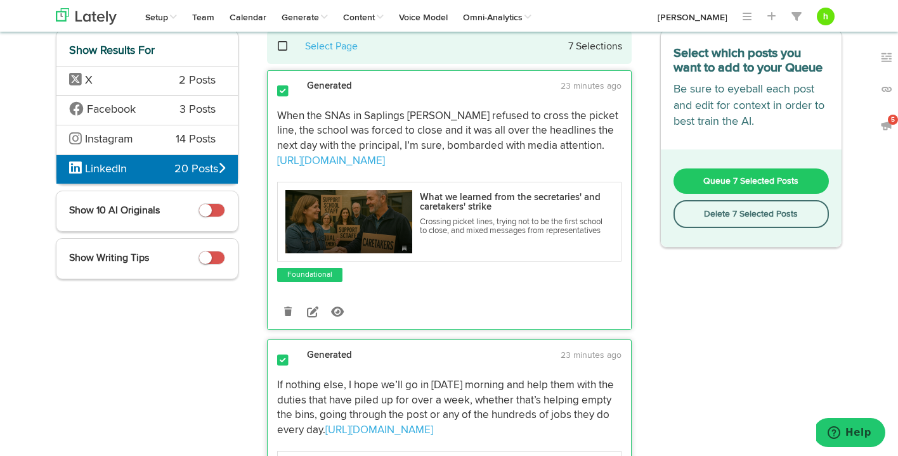
scroll to position [0, 0]
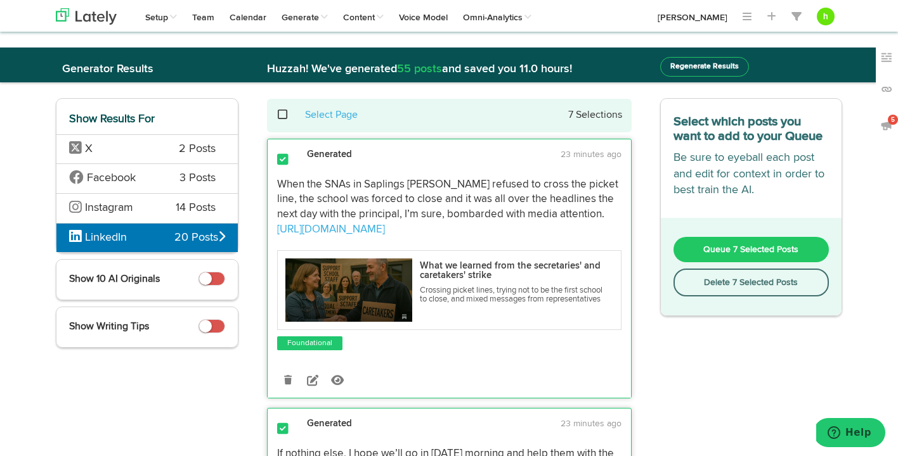
click at [728, 252] on span "Queue 7 Selected Posts" at bounding box center [750, 249] width 95 height 9
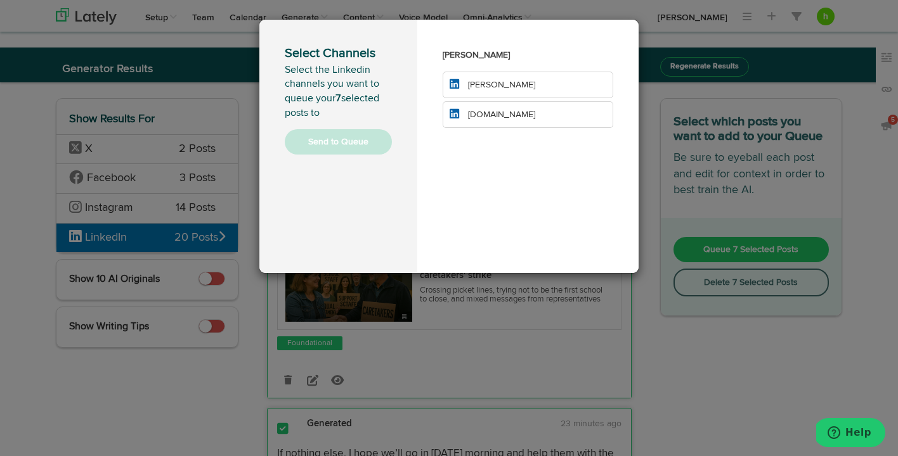
click at [502, 82] on span "[PERSON_NAME]" at bounding box center [501, 85] width 67 height 9
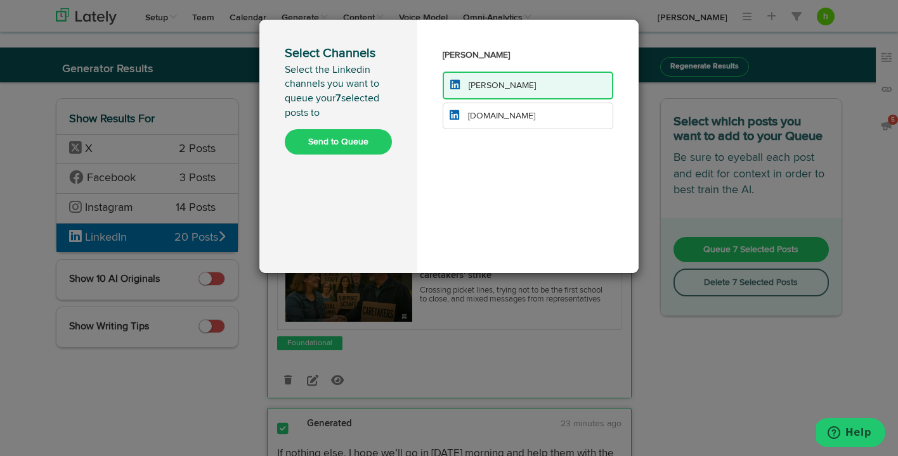
click at [491, 110] on li "[DOMAIN_NAME]" at bounding box center [527, 116] width 171 height 27
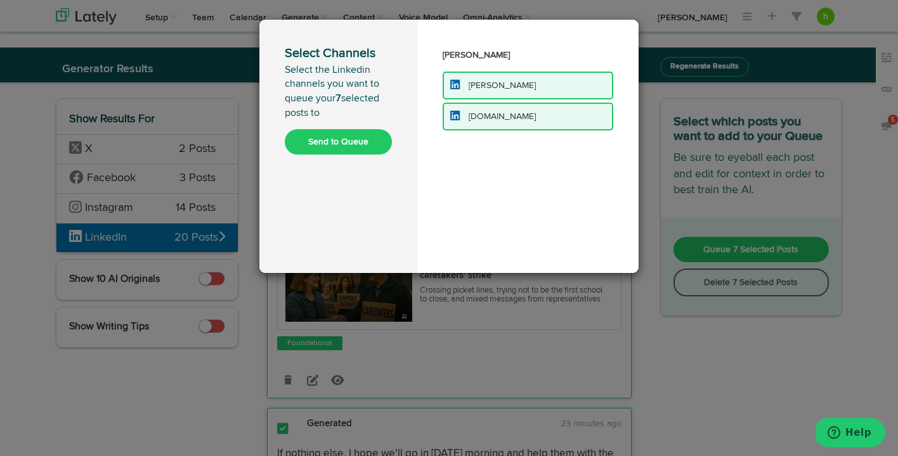
click at [351, 141] on button "Send to Queue" at bounding box center [338, 141] width 107 height 25
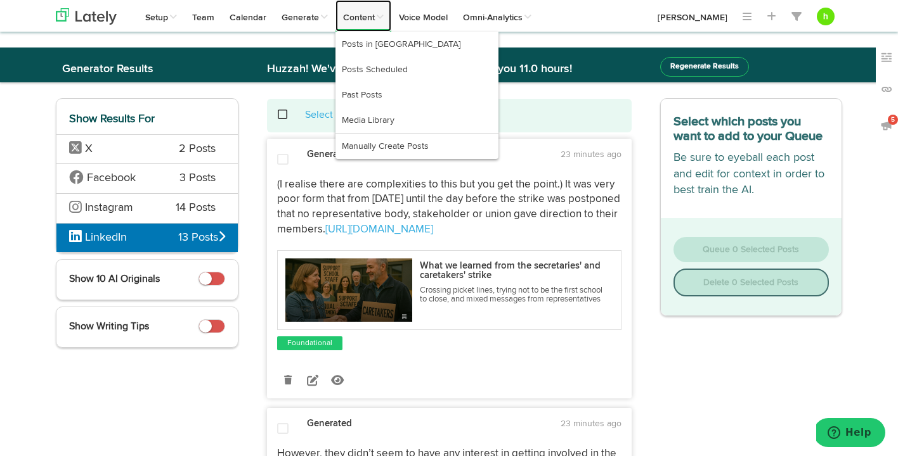
click at [358, 20] on link "Content" at bounding box center [363, 16] width 56 height 32
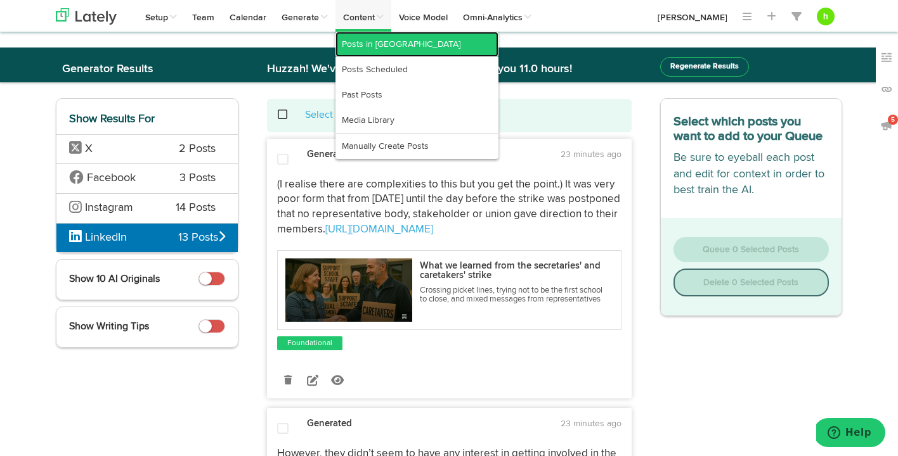
click at [363, 42] on link "Posts in [GEOGRAPHIC_DATA]" at bounding box center [416, 44] width 163 height 25
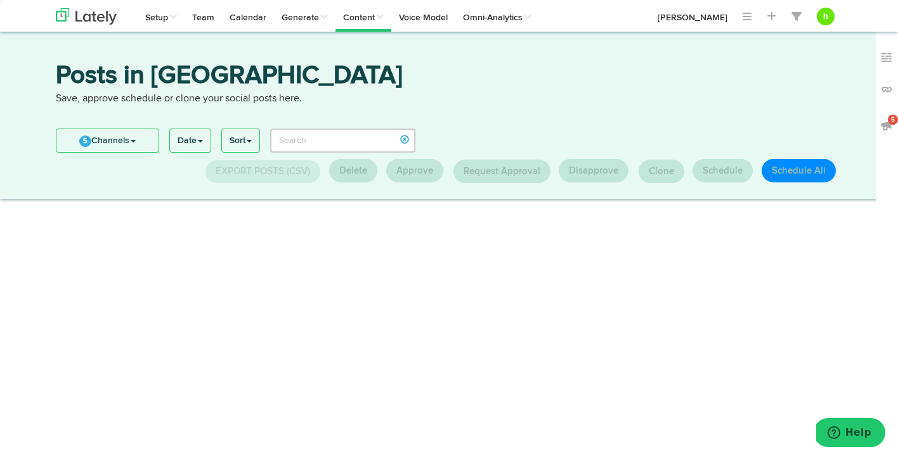
click at [126, 151] on ul "5 Channels Filter by Channels Clear All [PERSON_NAME] [DOMAIN_NAME] [DOMAIN_NAM…" at bounding box center [107, 141] width 103 height 24
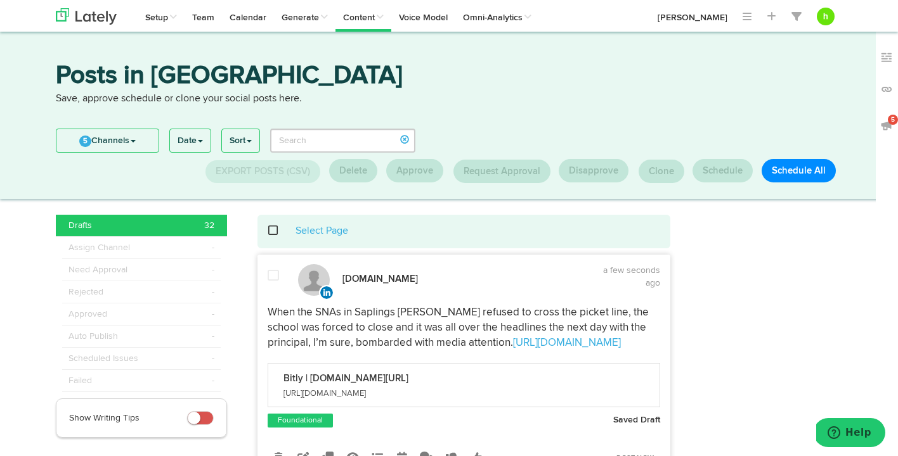
click at [267, 229] on div "Select Page" at bounding box center [464, 231] width 394 height 15
click at [272, 231] on span at bounding box center [280, 231] width 26 height 1
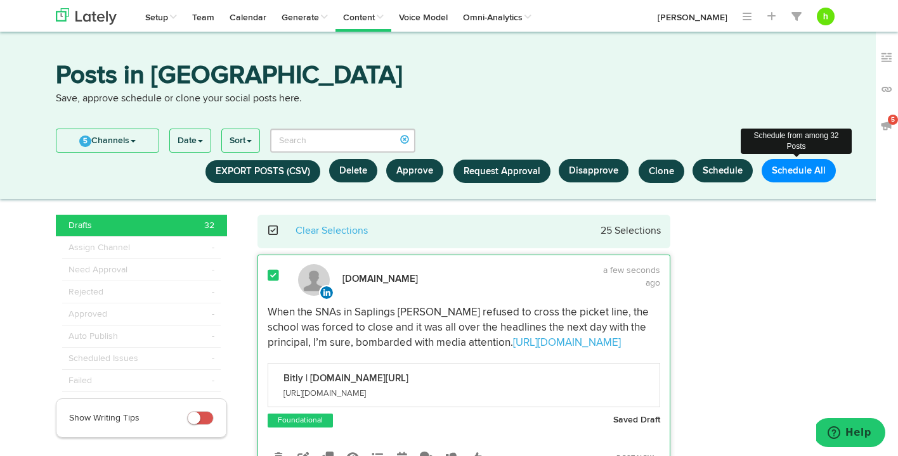
click at [785, 168] on button "Schedule All" at bounding box center [798, 170] width 74 height 23
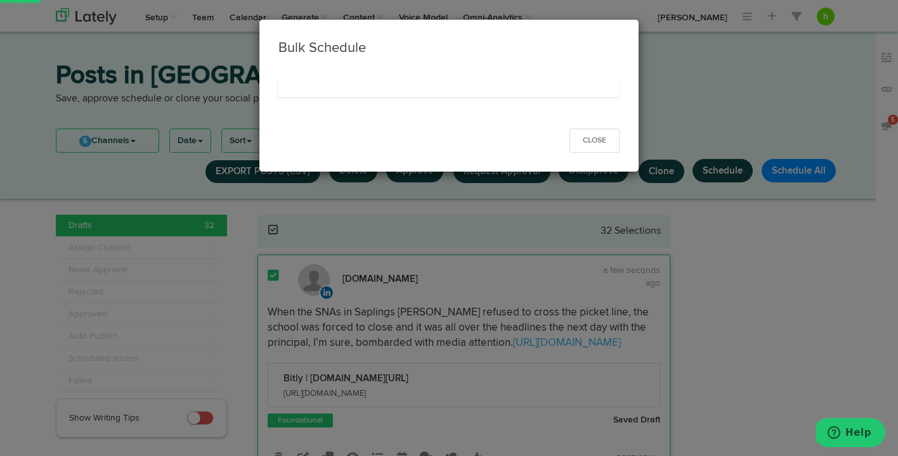
select select "11"
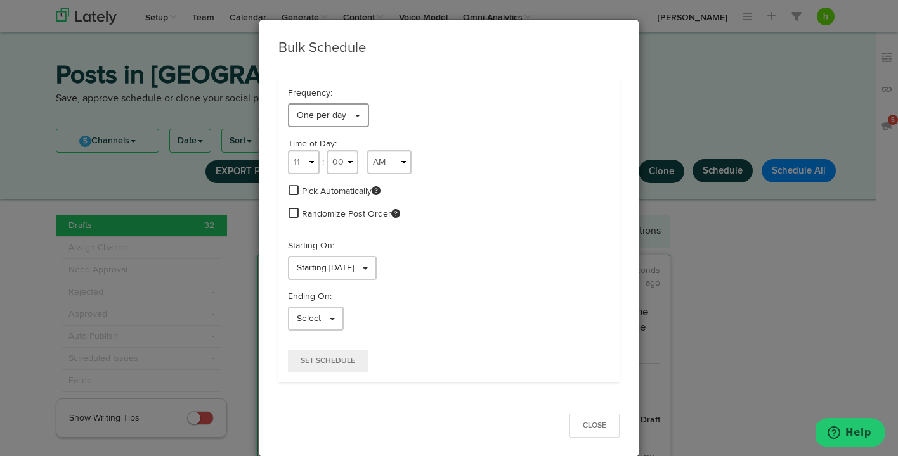
click at [320, 117] on span "One per day" at bounding box center [321, 115] width 49 height 9
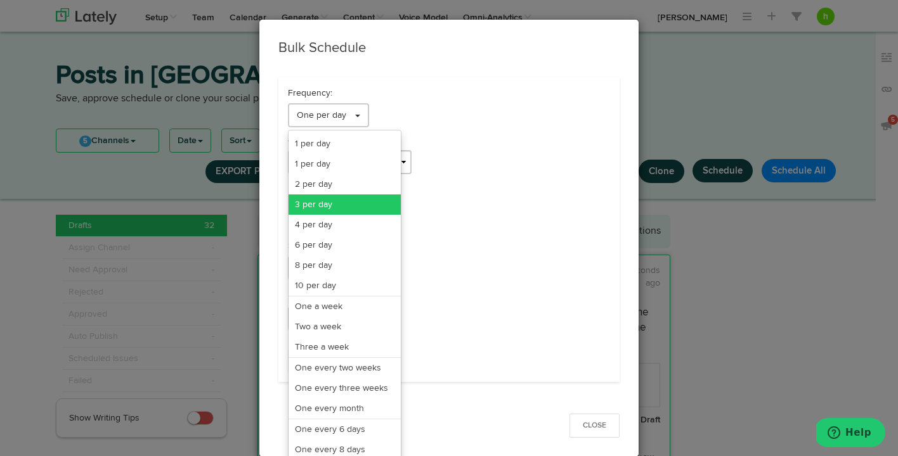
click at [316, 198] on link "3 per day" at bounding box center [344, 205] width 112 height 20
select select "11"
select select "3"
select select "PM"
select select "7"
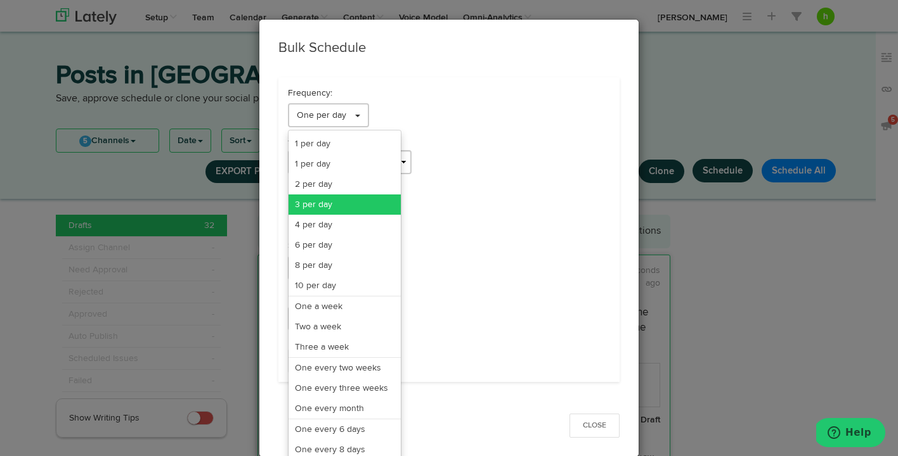
select select "PM"
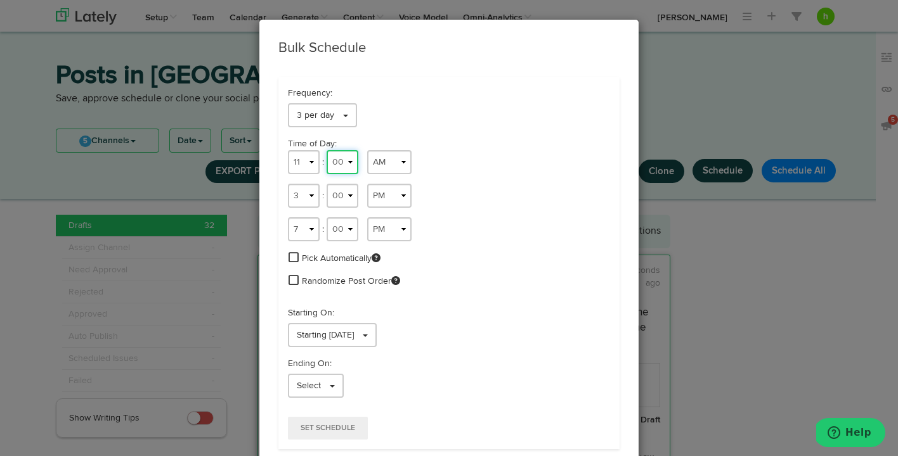
click at [351, 164] on select "00 01 02 03 04 05 06 07 08 09 10 11 12 13 14 15 16 17 18 19 20 21 22 23 24 25 2…" at bounding box center [342, 162] width 32 height 24
select select "06"
click at [326, 150] on select "00 01 02 03 04 05 06 07 08 09 10 11 12 13 14 15 16 17 18 19 20 21 22 23 24 25 2…" at bounding box center [342, 162] width 32 height 24
click at [345, 195] on select "00 01 02 03 04 05 06 07 08 09 10 11 12 13 14 15 16 17 18 19 20 21 22 23 24 25 2…" at bounding box center [342, 196] width 32 height 24
select select "11"
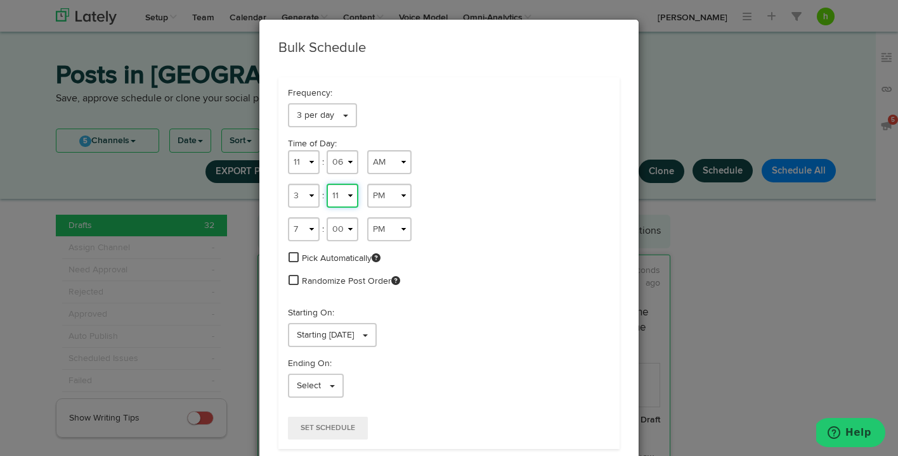
click at [326, 184] on select "00 01 02 03 04 05 06 07 08 09 10 11 12 13 14 15 16 17 18 19 20 21 22 23 24 25 2…" at bounding box center [342, 196] width 32 height 24
click at [344, 233] on select "00 01 02 03 04 05 06 07 08 09 10 11 12 13 14 15 16 17 18 19 20 21 22 23 24 25 2…" at bounding box center [342, 229] width 32 height 24
select select "43"
click at [326, 217] on select "00 01 02 03 04 05 06 07 08 09 10 11 12 13 14 15 16 17 18 19 20 21 22 23 24 25 2…" at bounding box center [342, 229] width 32 height 24
click at [314, 281] on span "Randomize Post Order" at bounding box center [351, 281] width 98 height 13
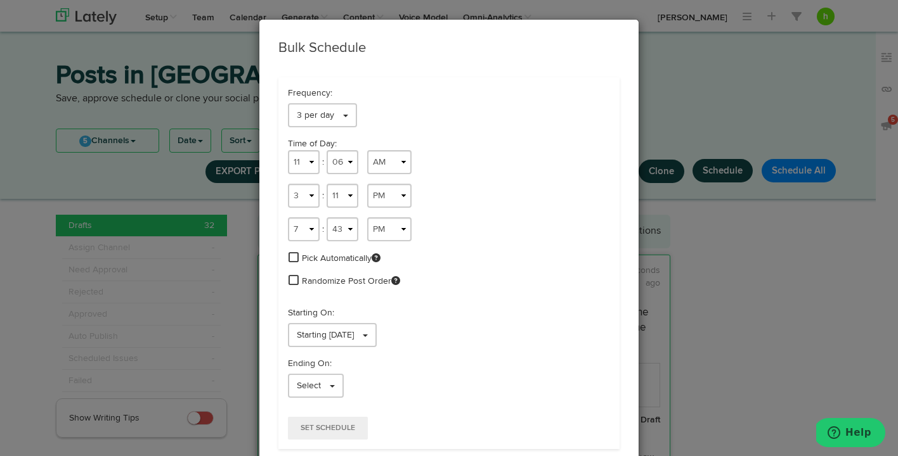
click at [295, 283] on span at bounding box center [293, 279] width 10 height 11
click at [310, 425] on span "Set Schedule" at bounding box center [327, 429] width 55 height 8
